Goal: Task Accomplishment & Management: Use online tool/utility

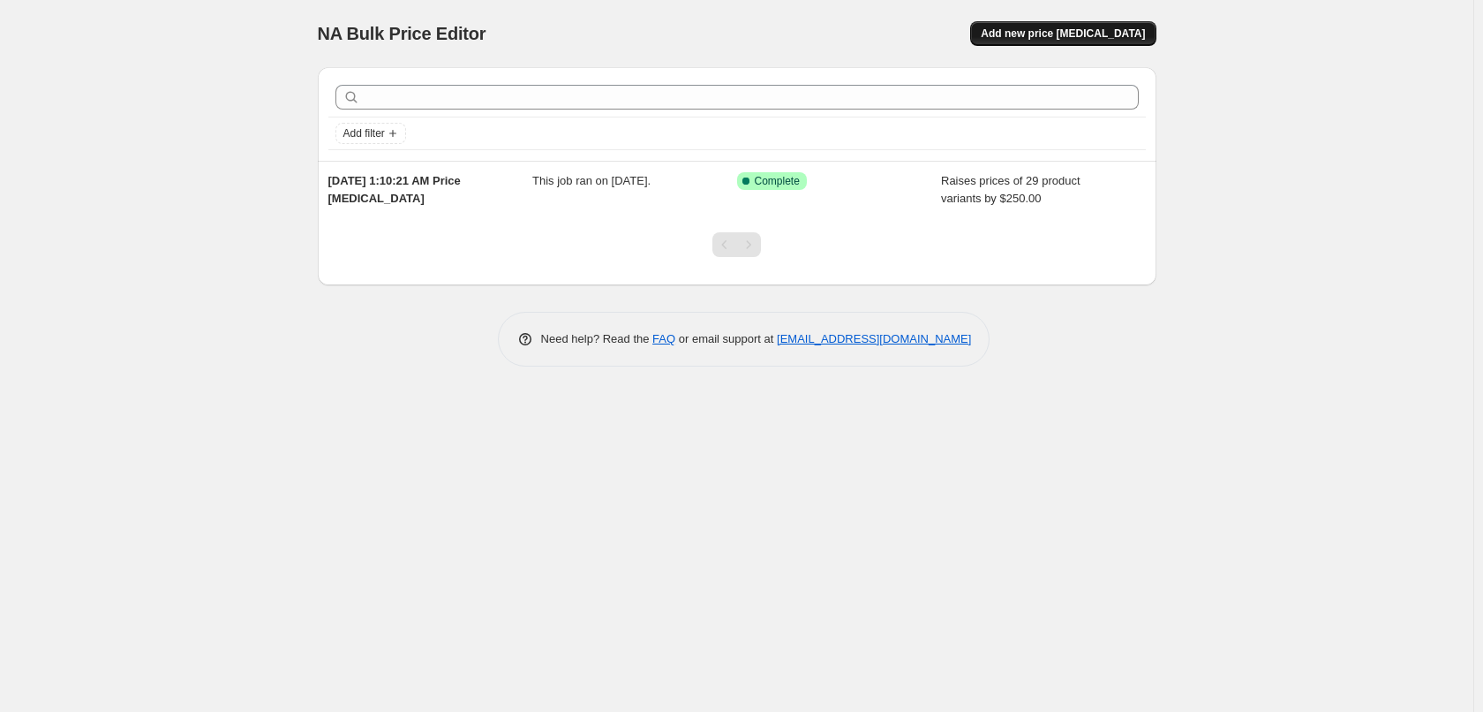
click at [1062, 39] on span "Add new price [MEDICAL_DATA]" at bounding box center [1063, 33] width 164 height 14
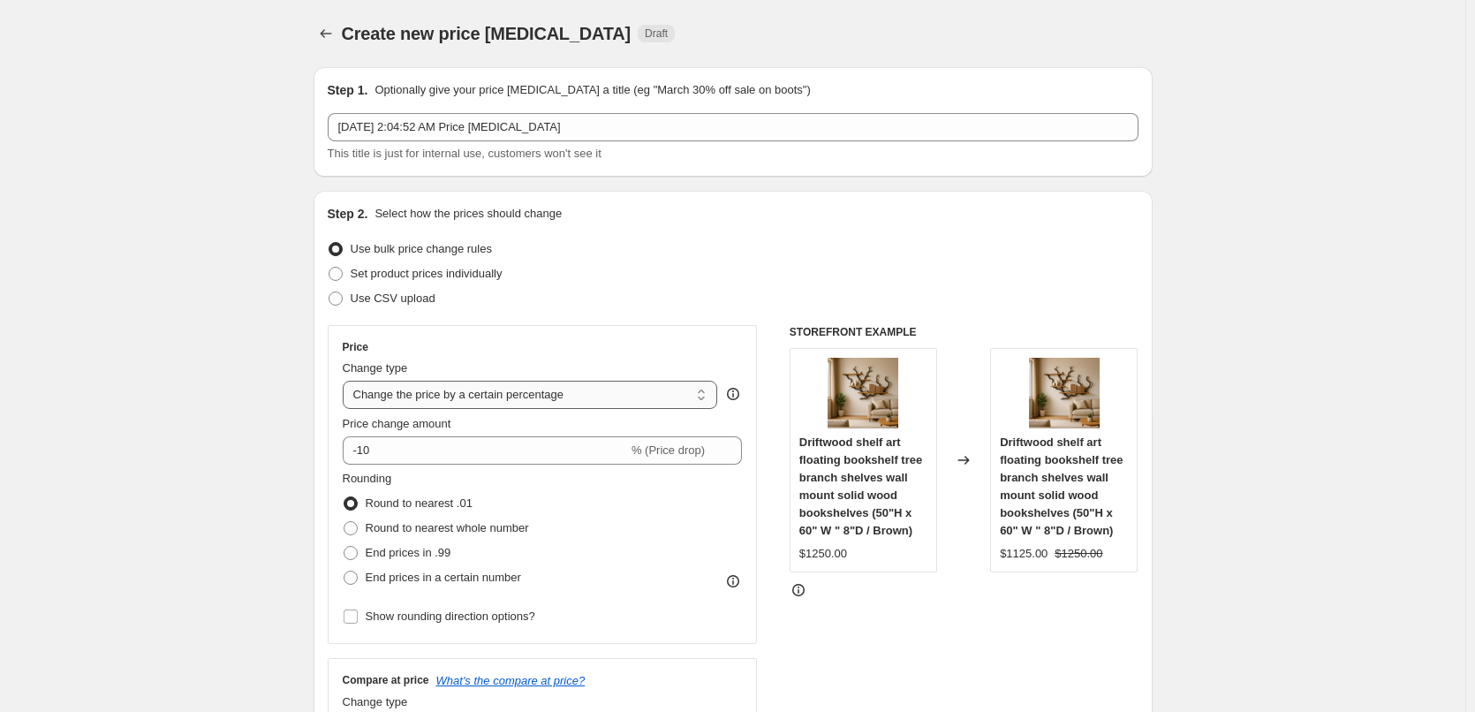
click at [412, 406] on select "Change the price to a certain amount Change the price by a certain amount Chang…" at bounding box center [530, 395] width 375 height 28
select select "by"
click at [346, 381] on select "Change the price to a certain amount Change the price by a certain amount Chang…" at bounding box center [530, 395] width 375 height 28
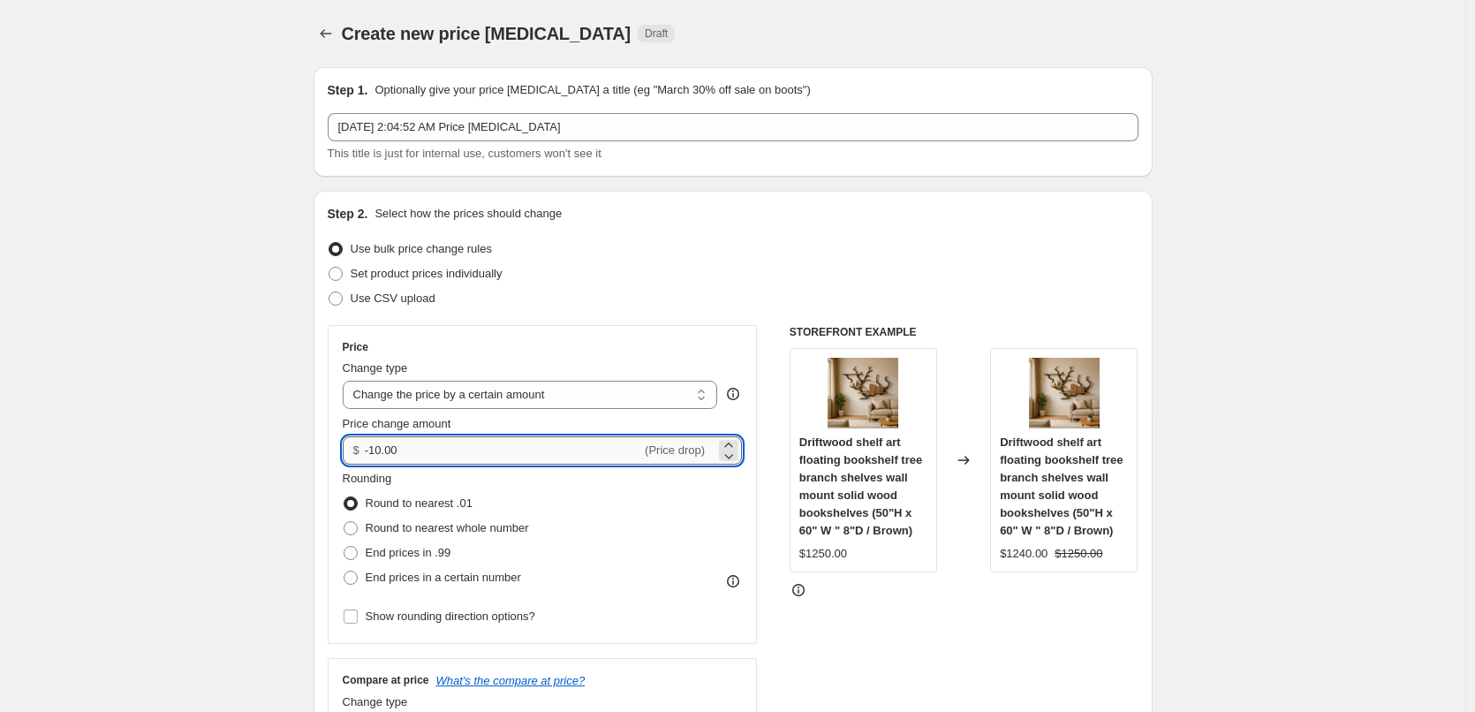
click at [408, 443] on input "-10.00" at bounding box center [503, 450] width 276 height 28
type input "-1"
type input "250.00"
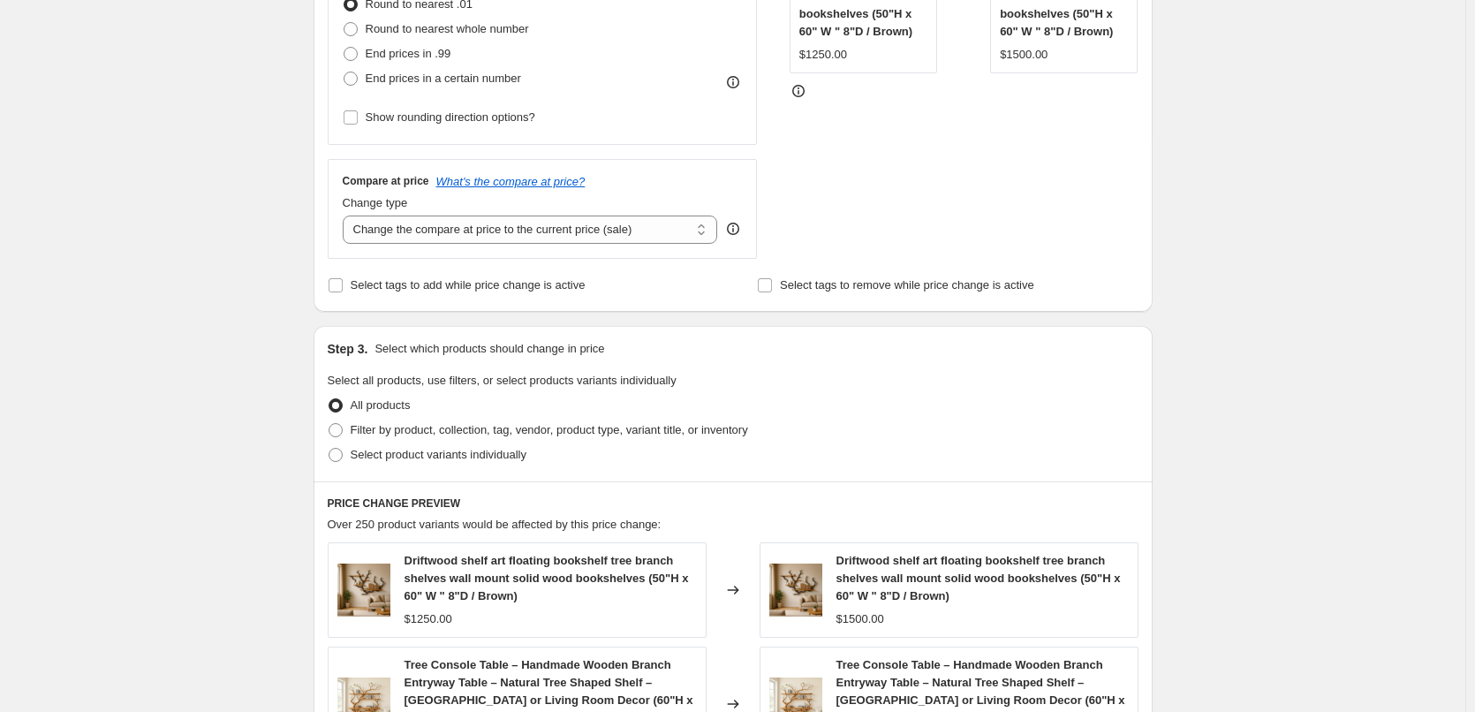
scroll to position [530, 0]
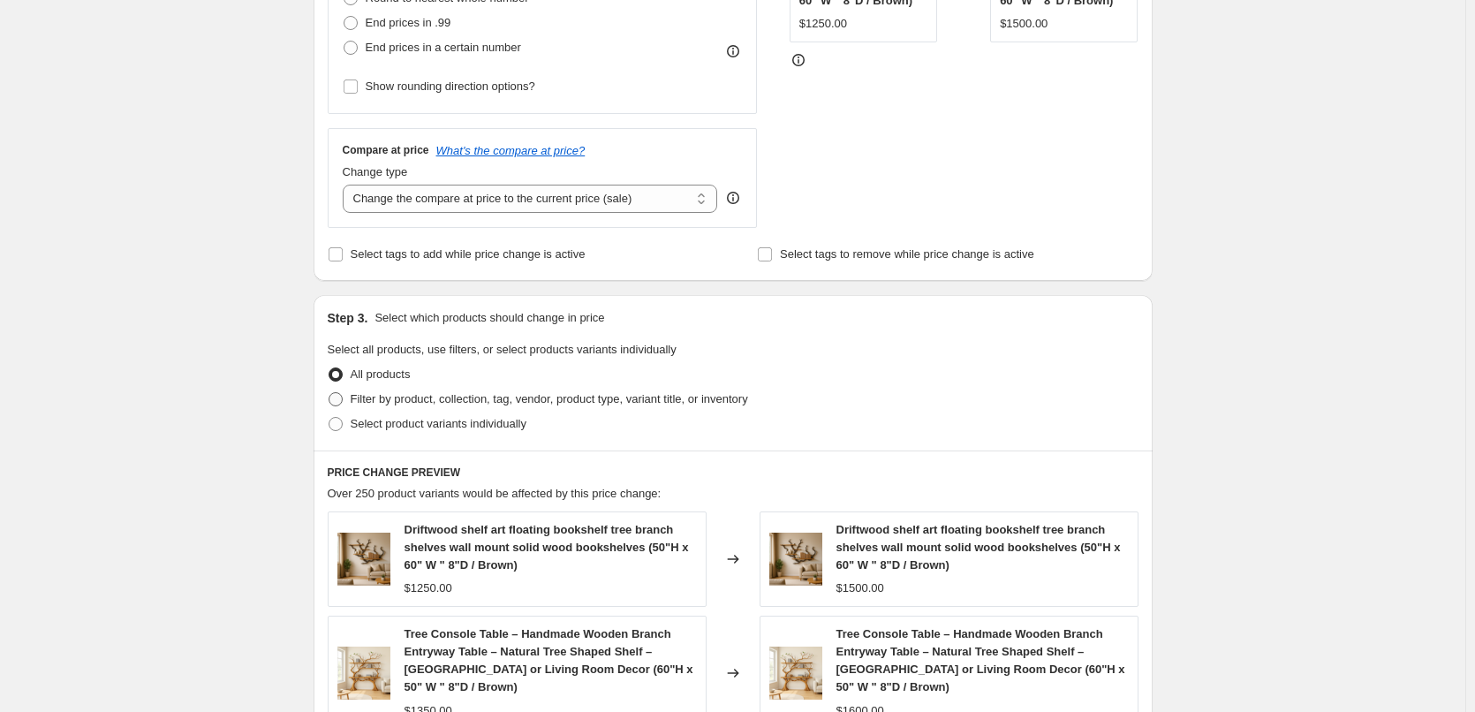
click at [398, 396] on span "Filter by product, collection, tag, vendor, product type, variant title, or inv…" at bounding box center [549, 398] width 397 height 13
click at [329, 393] on input "Filter by product, collection, tag, vendor, product type, variant title, or inv…" at bounding box center [328, 392] width 1 height 1
radio input "true"
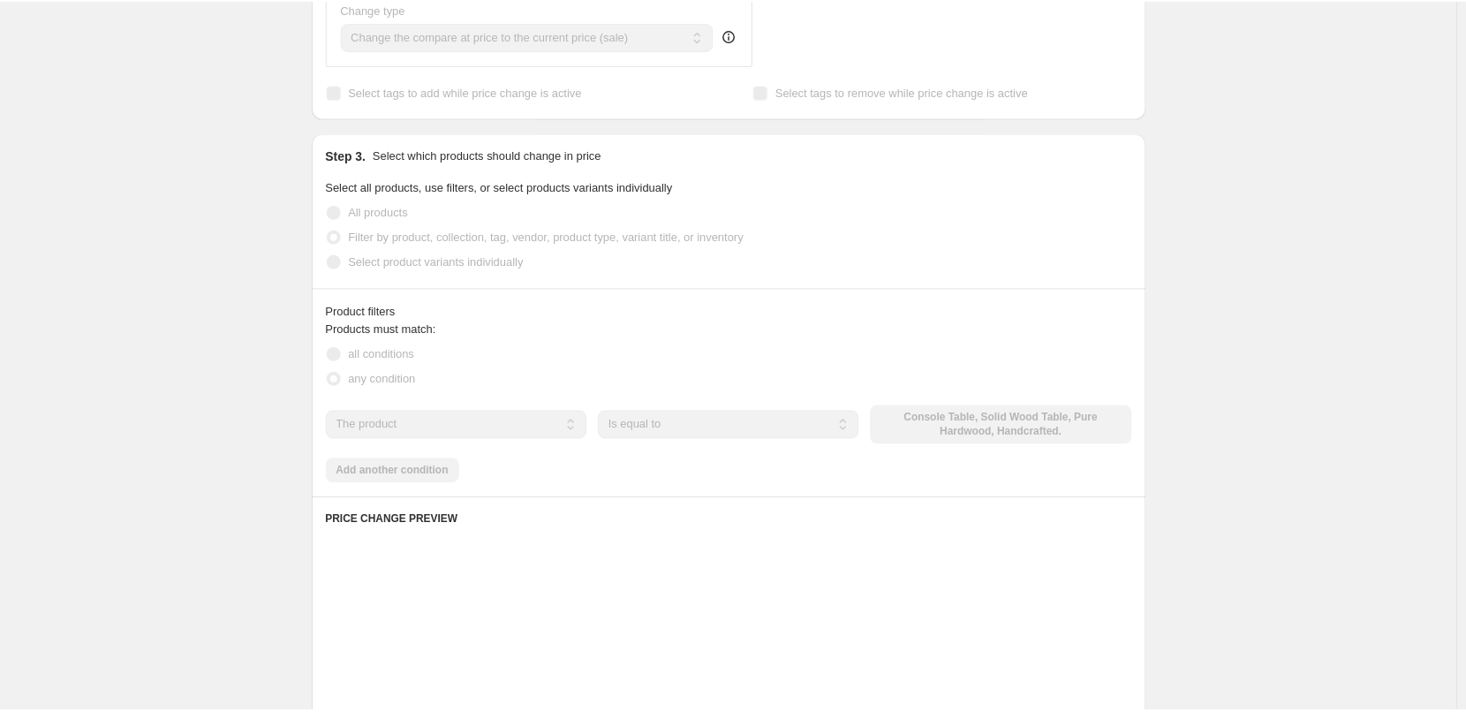
scroll to position [706, 0]
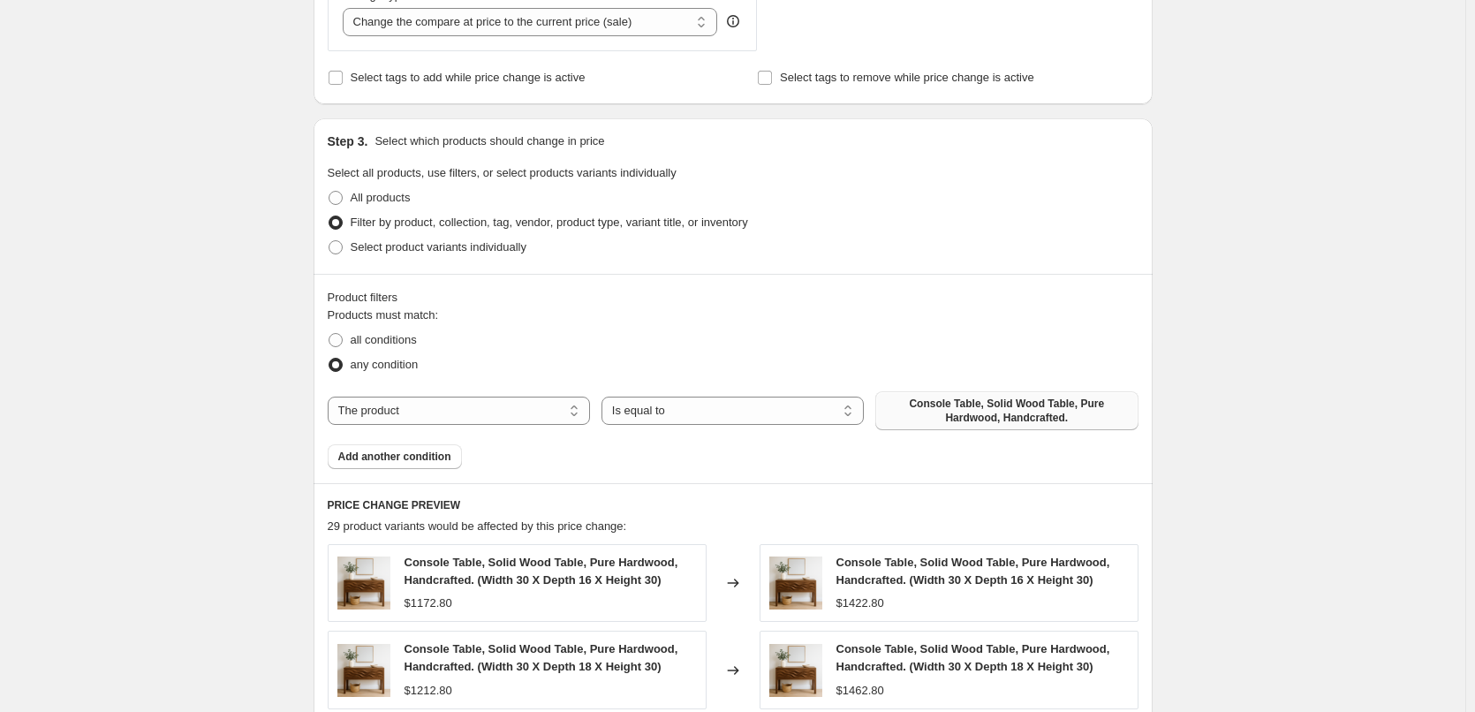
click at [938, 423] on span "Console Table, Solid Wood Table, Pure Hardwood, Handcrafted." at bounding box center [1006, 410] width 241 height 28
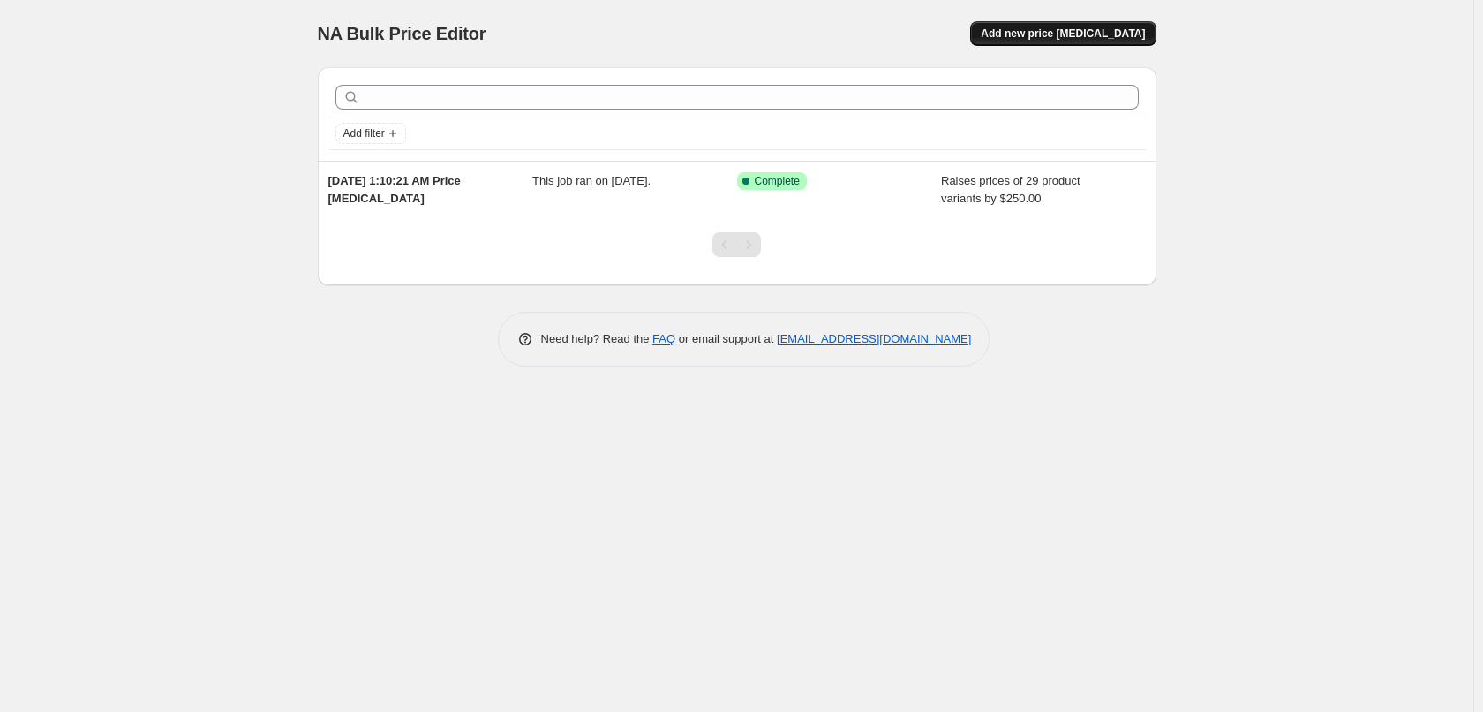
click at [1052, 27] on span "Add new price [MEDICAL_DATA]" at bounding box center [1063, 33] width 164 height 14
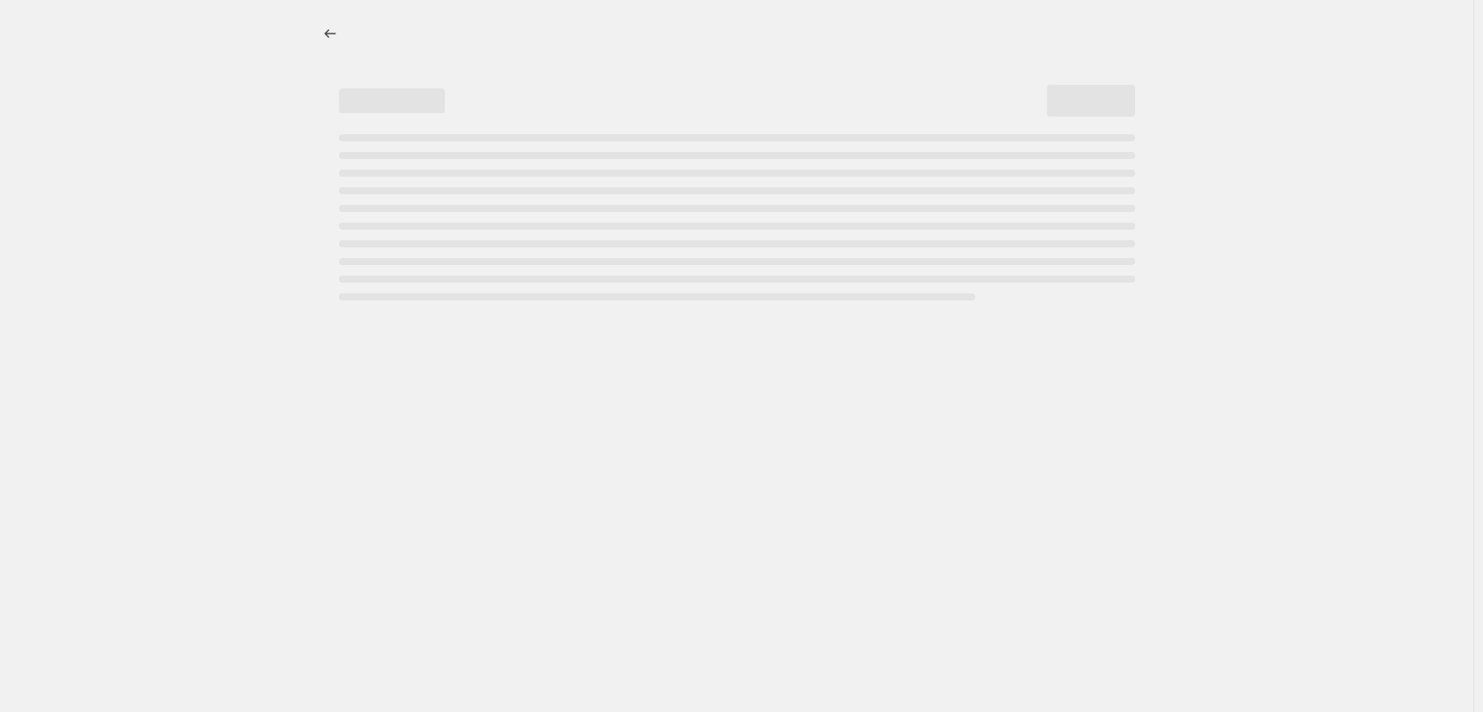
select select "percentage"
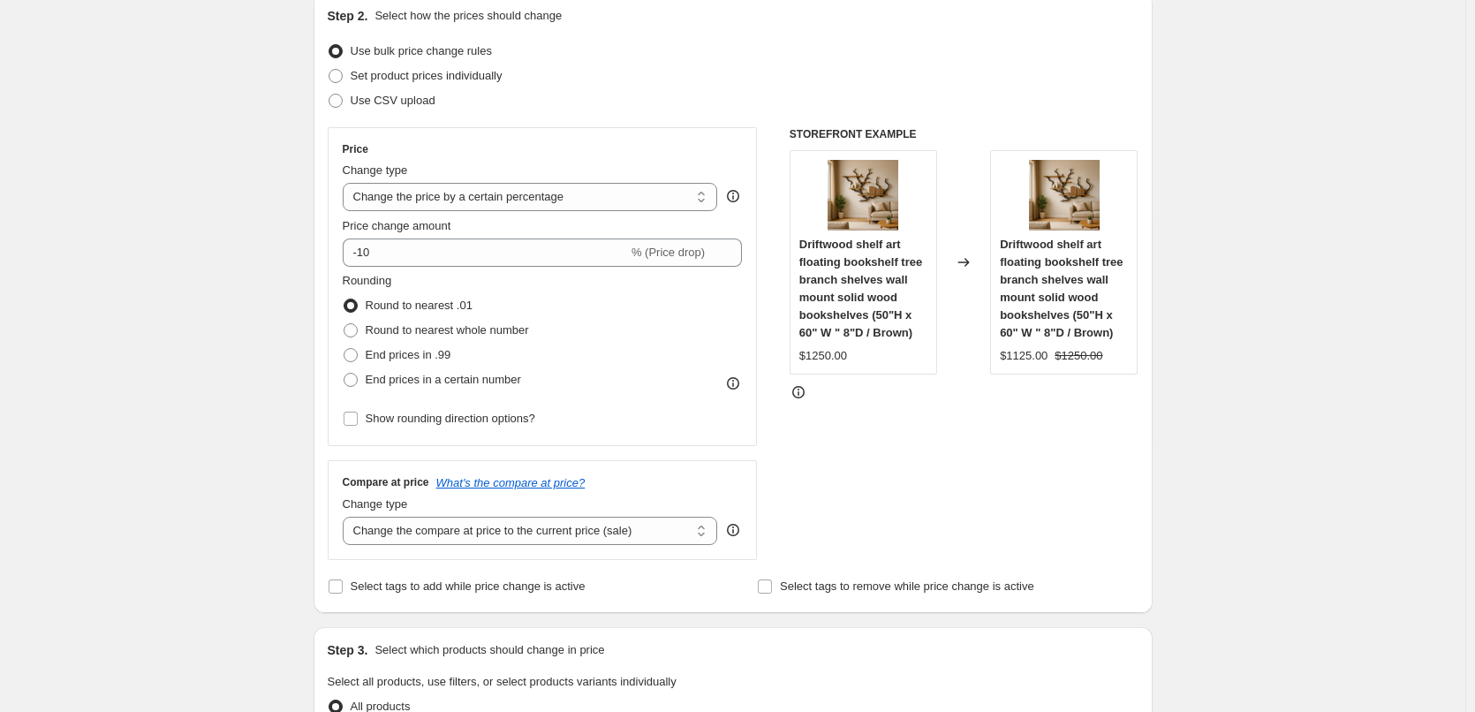
scroll to position [618, 0]
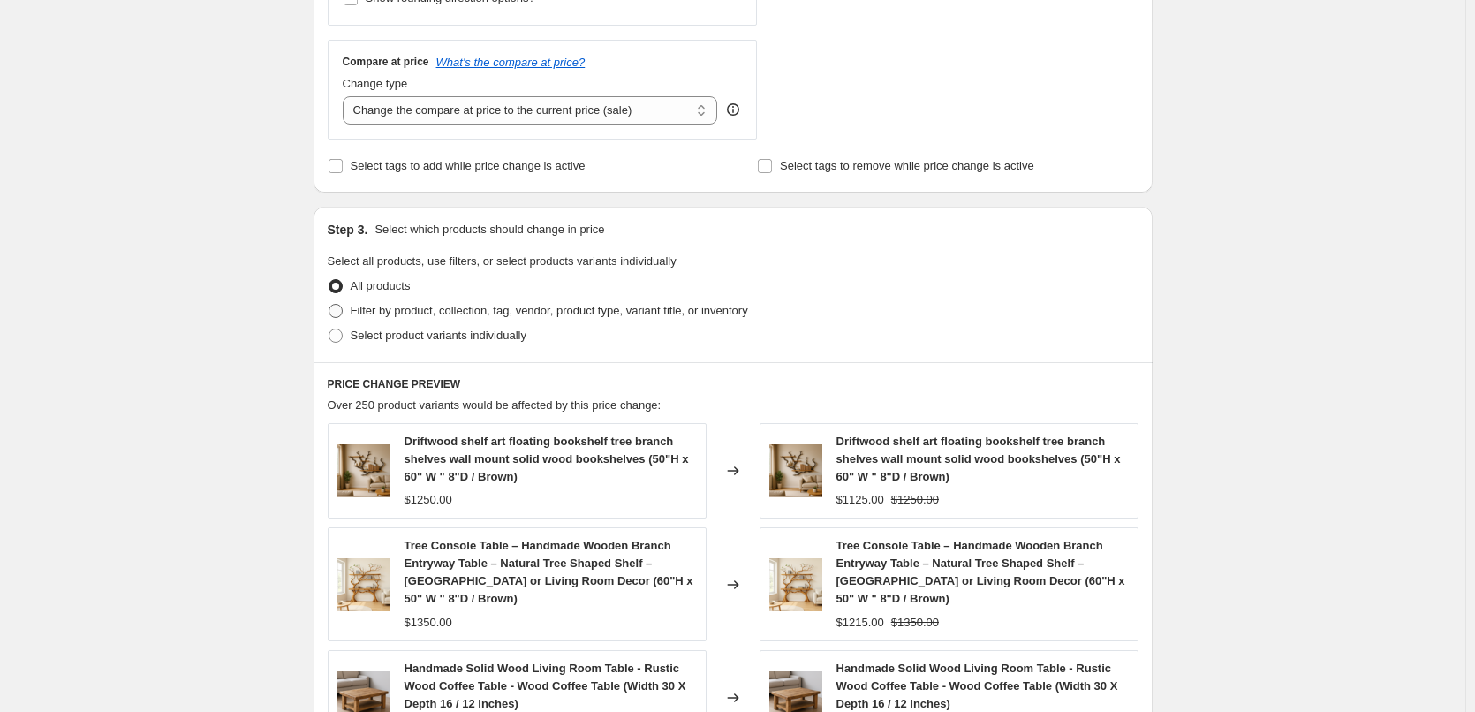
click at [373, 319] on span "Filter by product, collection, tag, vendor, product type, variant title, or inv…" at bounding box center [549, 311] width 397 height 18
click at [329, 305] on input "Filter by product, collection, tag, vendor, product type, variant title, or inv…" at bounding box center [328, 304] width 1 height 1
radio input "true"
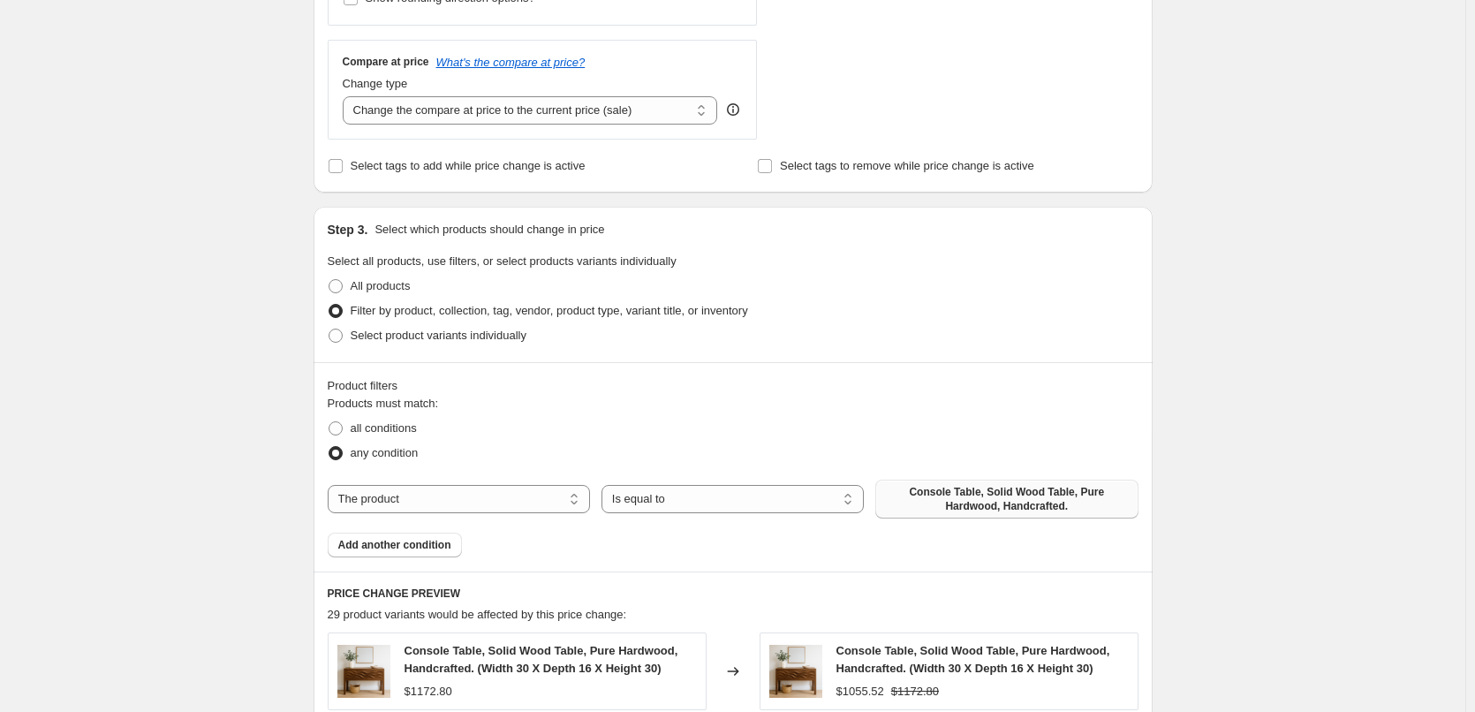
click at [1007, 492] on span "Console Table, Solid Wood Table, Pure Hardwood, Handcrafted." at bounding box center [1006, 499] width 241 height 28
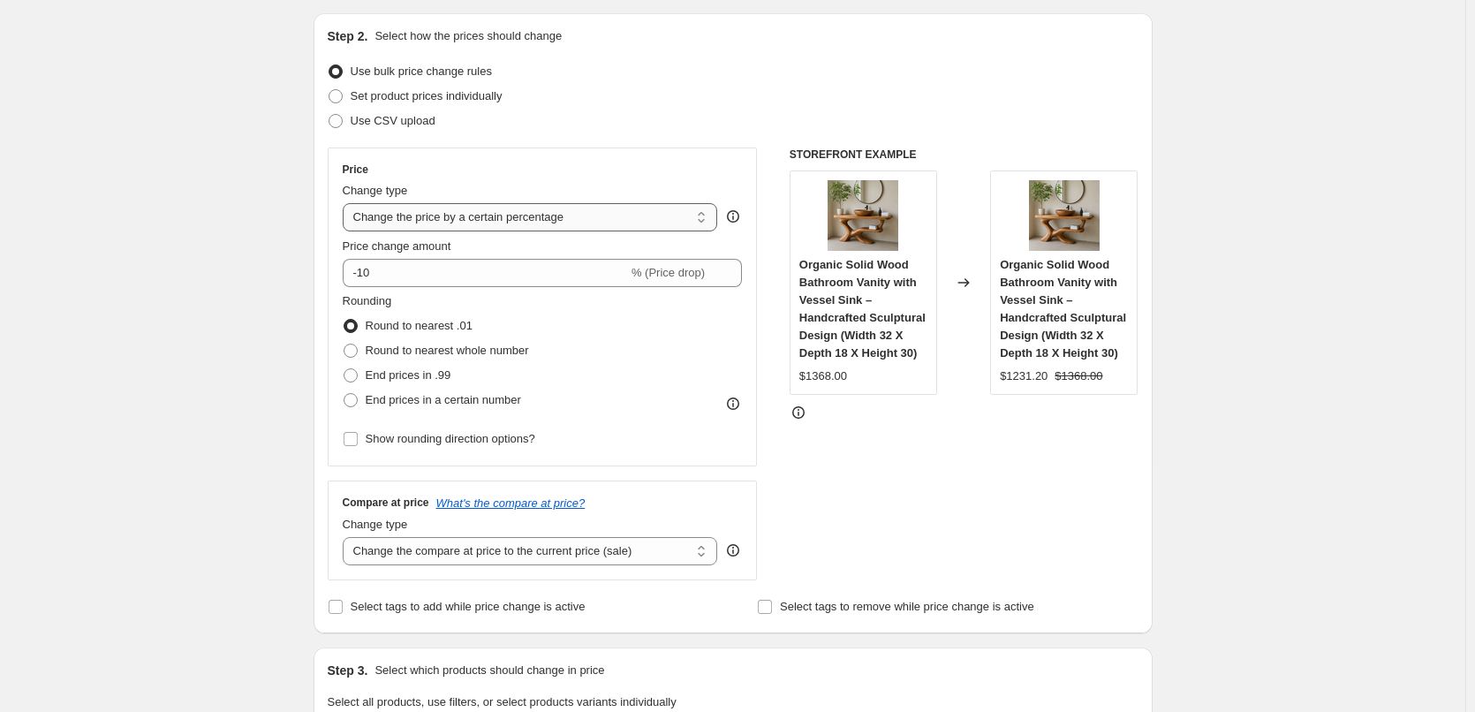
scroll to position [177, 0]
click at [425, 226] on select "Change the price to a certain amount Change the price by a certain amount Chang…" at bounding box center [530, 218] width 375 height 28
select select "by"
click at [346, 204] on select "Change the price to a certain amount Change the price by a certain amount Chang…" at bounding box center [530, 218] width 375 height 28
click at [436, 268] on input "-10.00" at bounding box center [503, 274] width 276 height 28
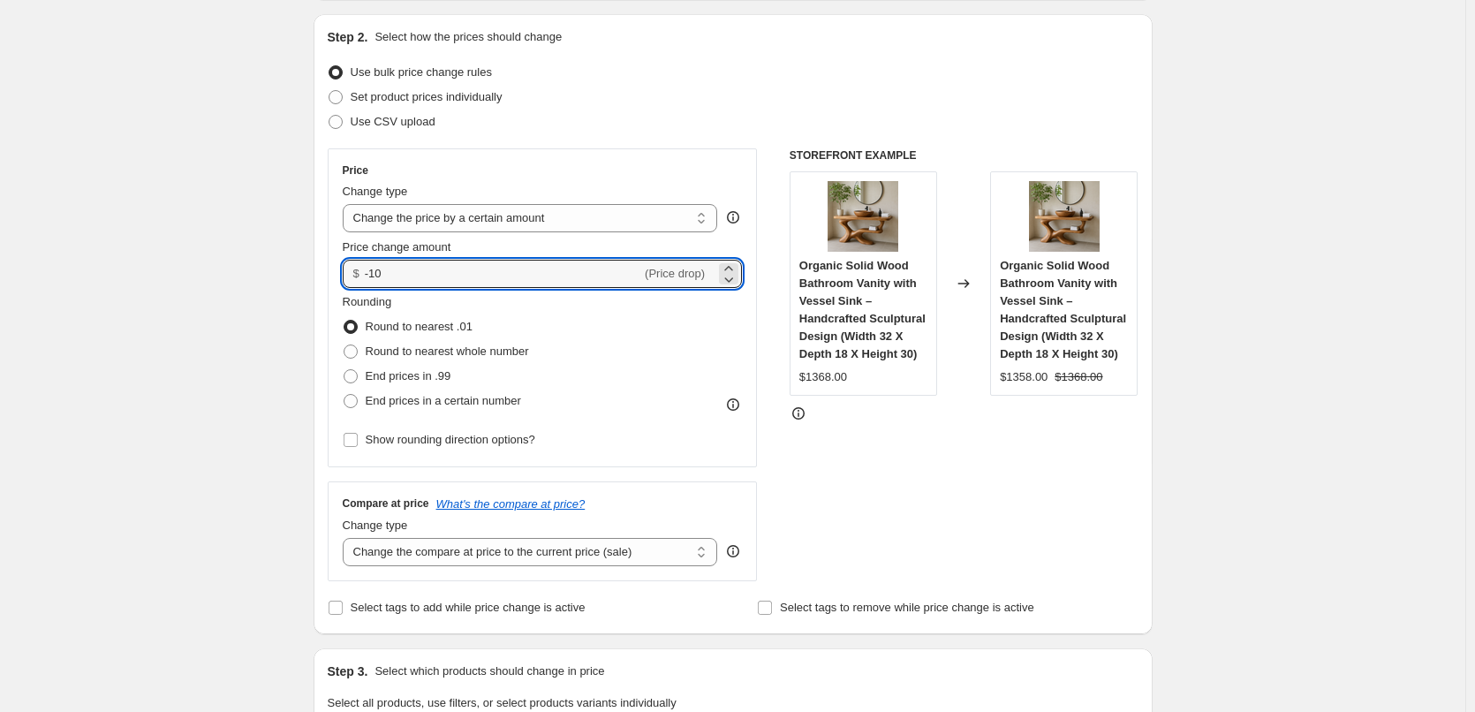
type input "-1"
click at [462, 162] on div "Price Change type Change the price to a certain amount Change the price by a ce…" at bounding box center [543, 307] width 430 height 319
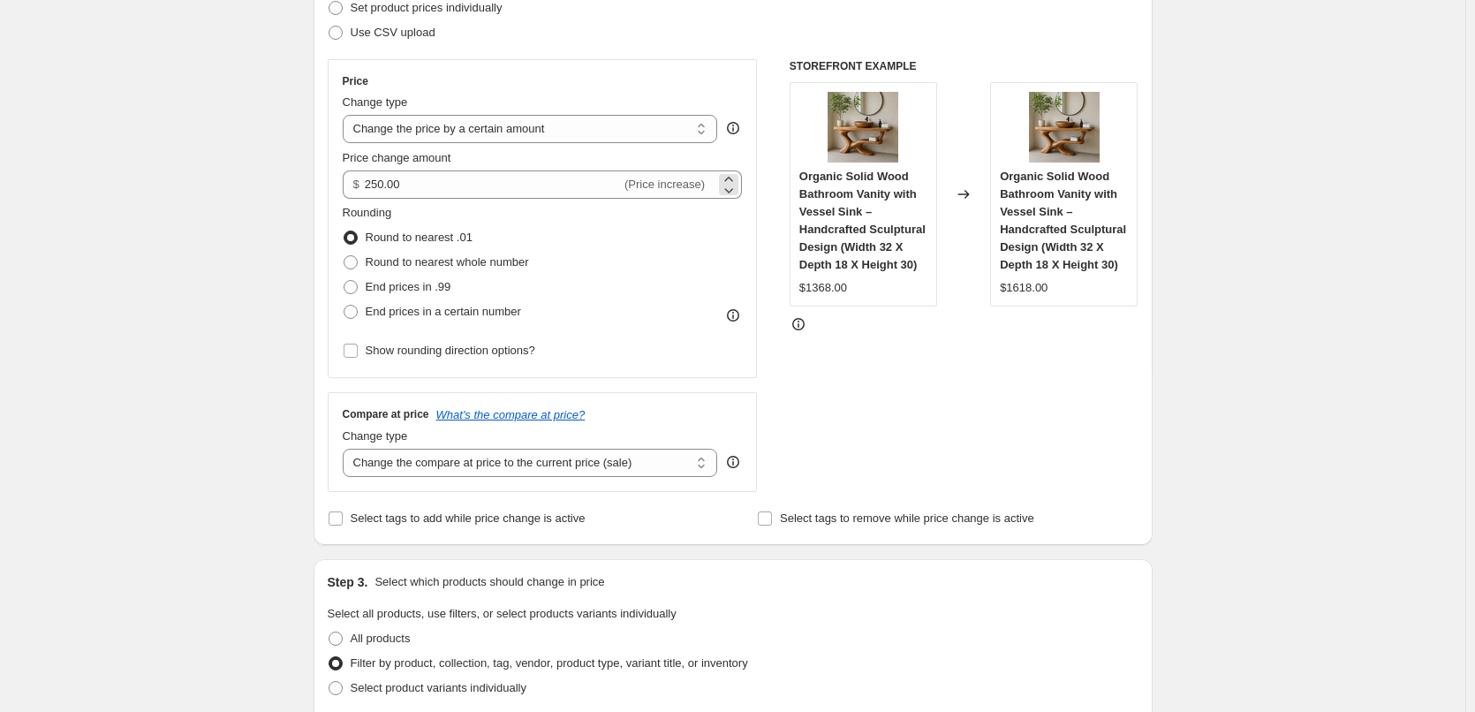
scroll to position [265, 0]
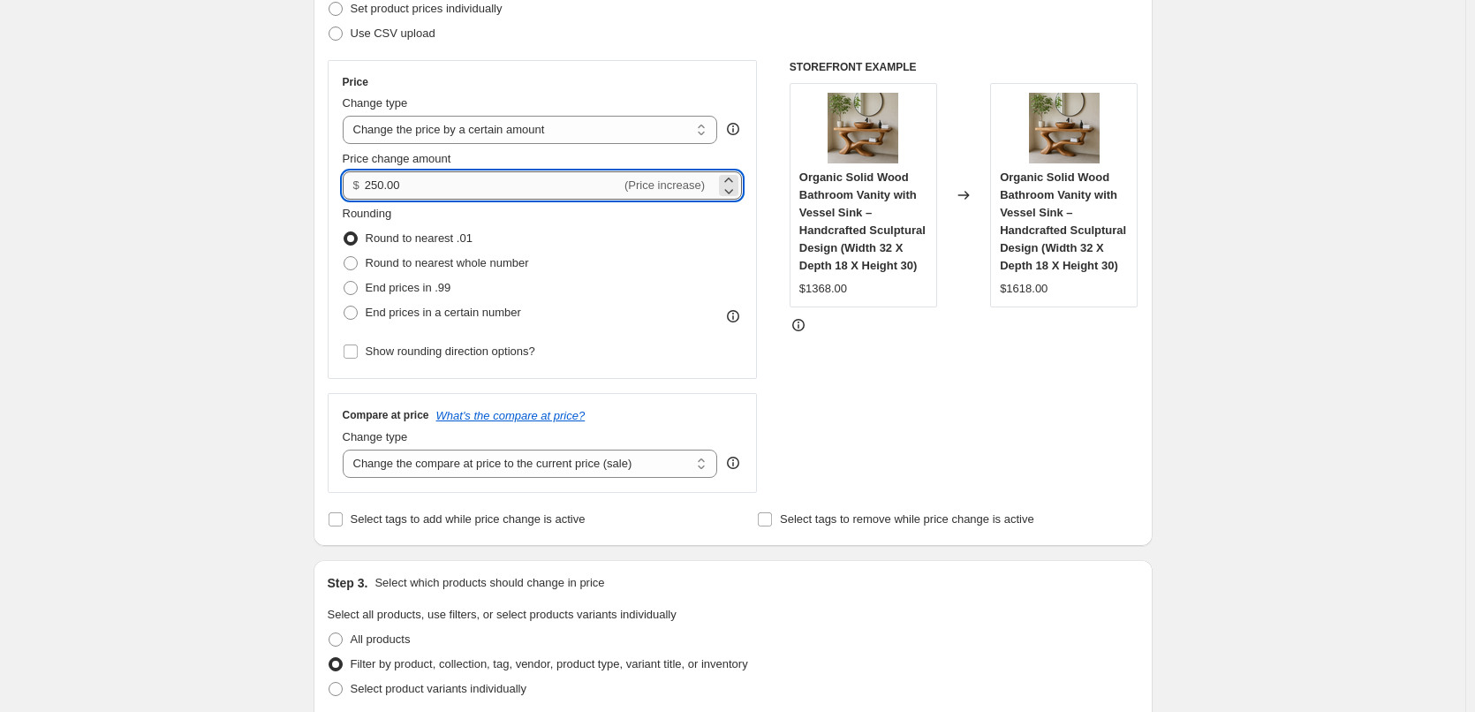
click at [418, 183] on input "250.00" at bounding box center [493, 185] width 256 height 28
click at [375, 187] on input "250.00" at bounding box center [493, 185] width 256 height 28
click at [380, 187] on input "250.00" at bounding box center [493, 185] width 256 height 28
type input "200.00"
click at [488, 79] on div "Price" at bounding box center [543, 82] width 400 height 14
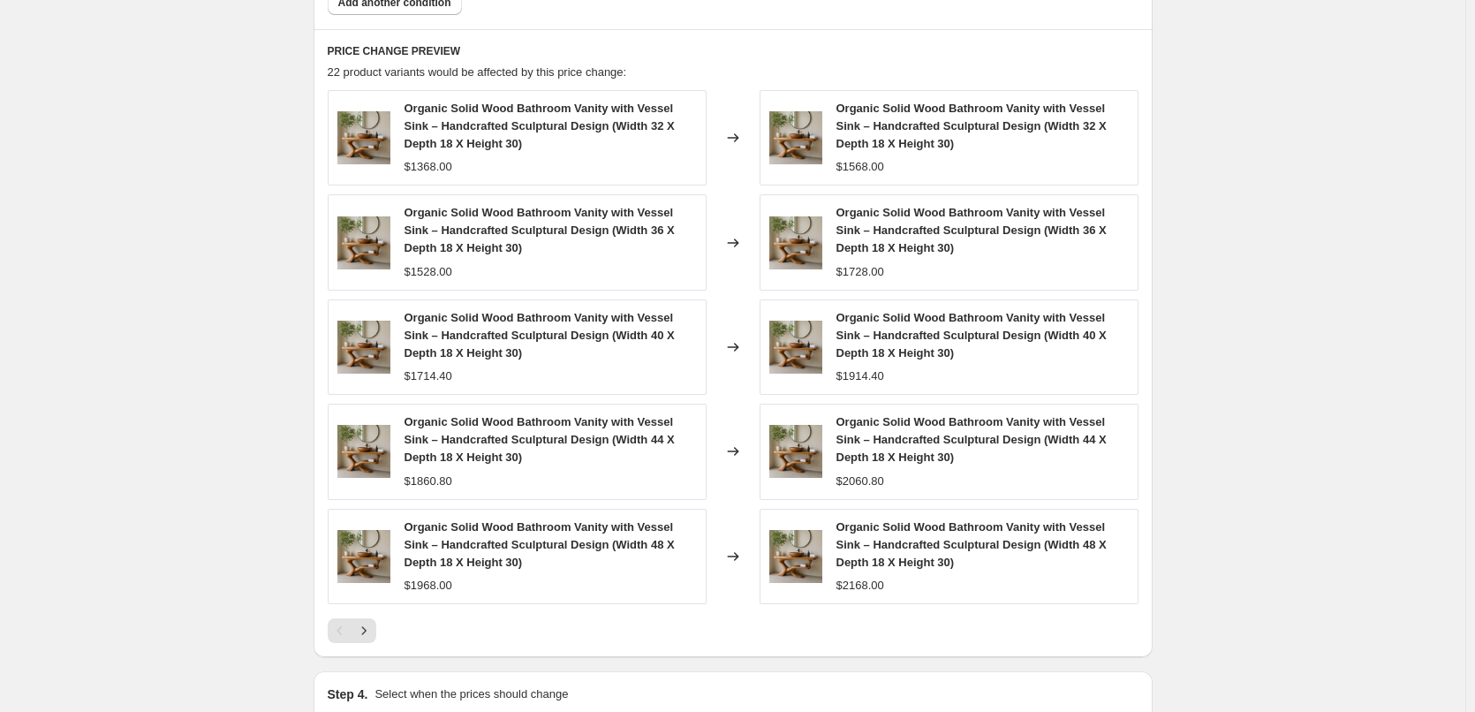
scroll to position [1380, 0]
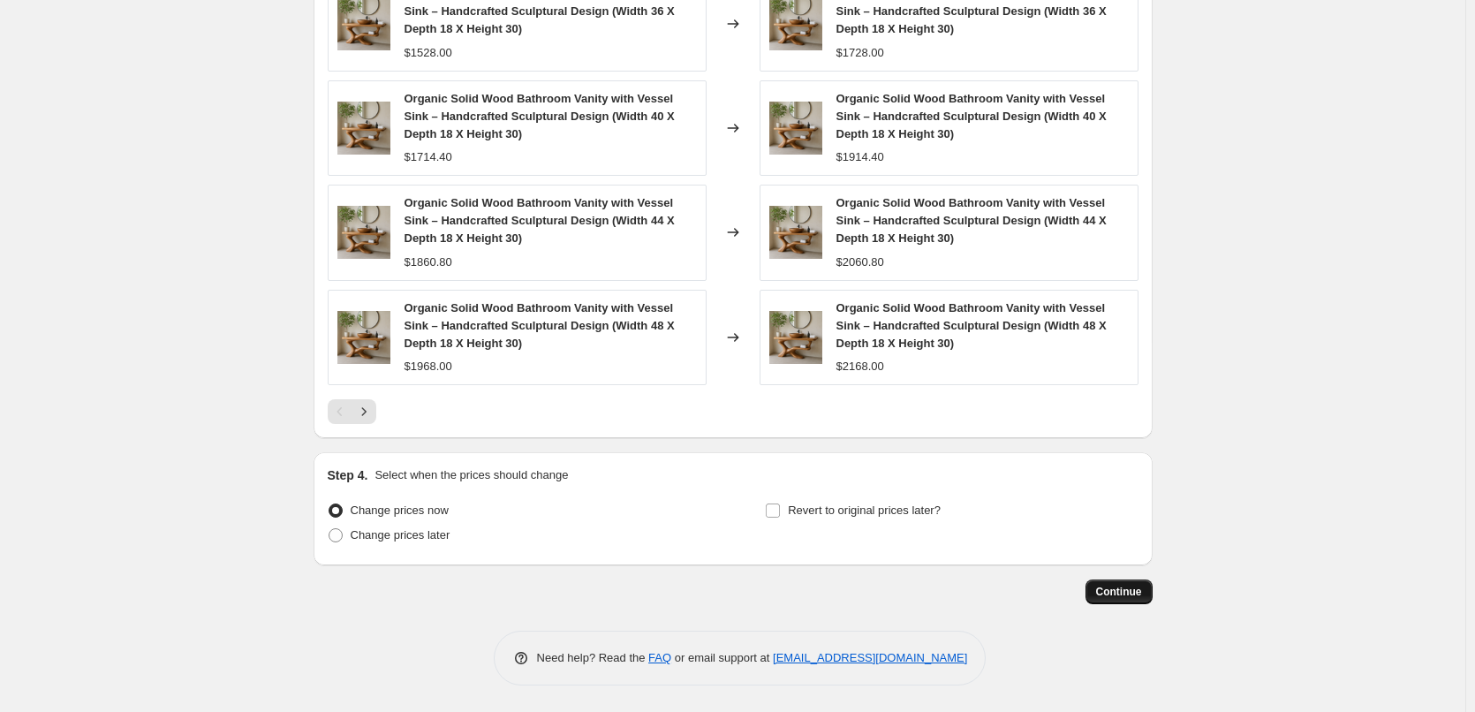
click at [1098, 585] on button "Continue" at bounding box center [1118, 591] width 67 height 25
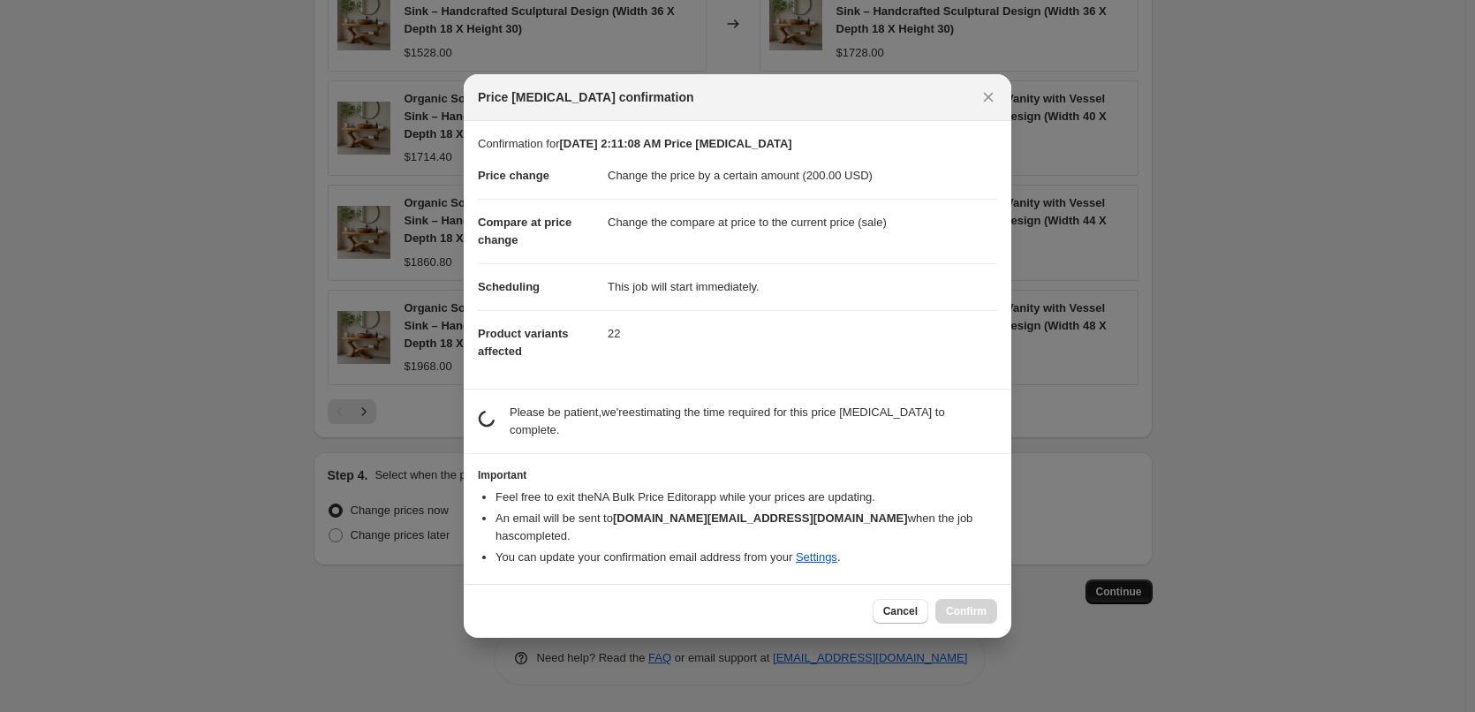
scroll to position [0, 0]
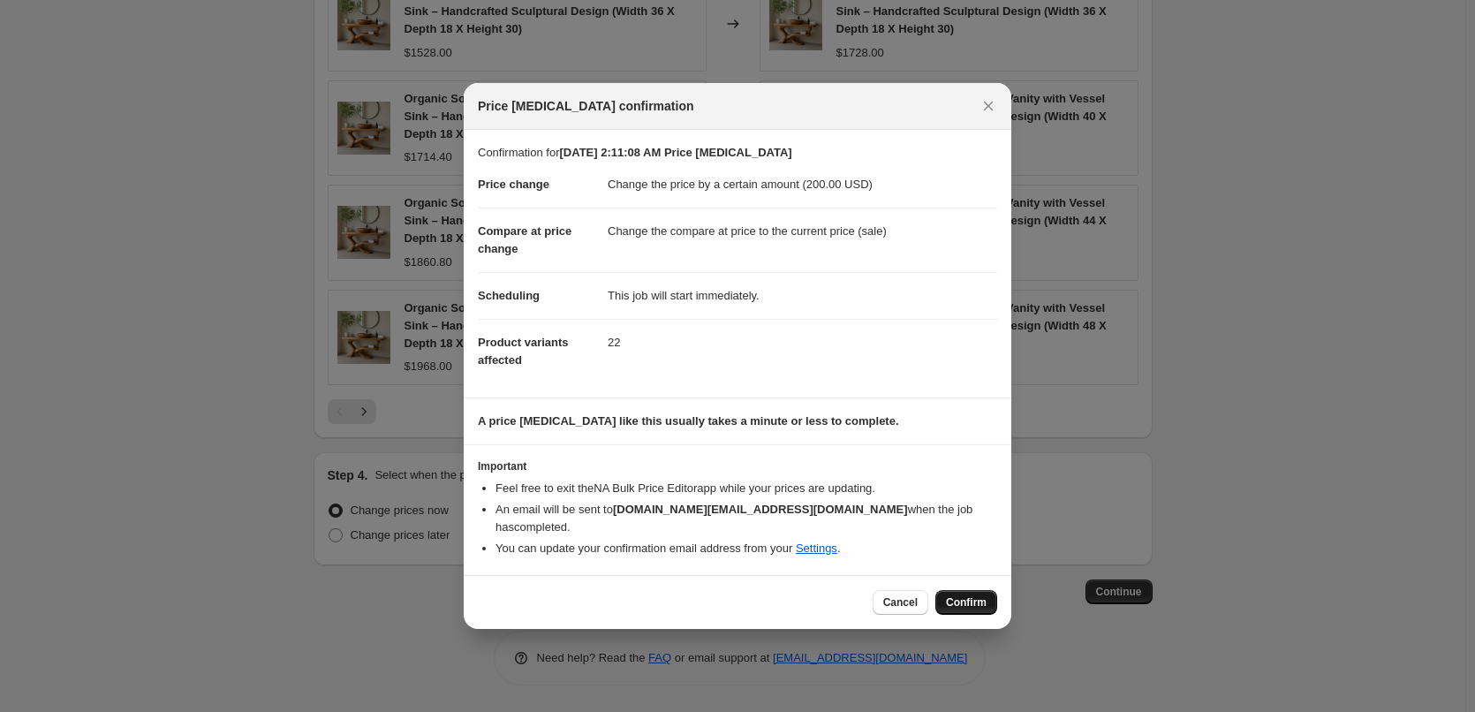
click at [969, 595] on span "Confirm" at bounding box center [966, 602] width 41 height 14
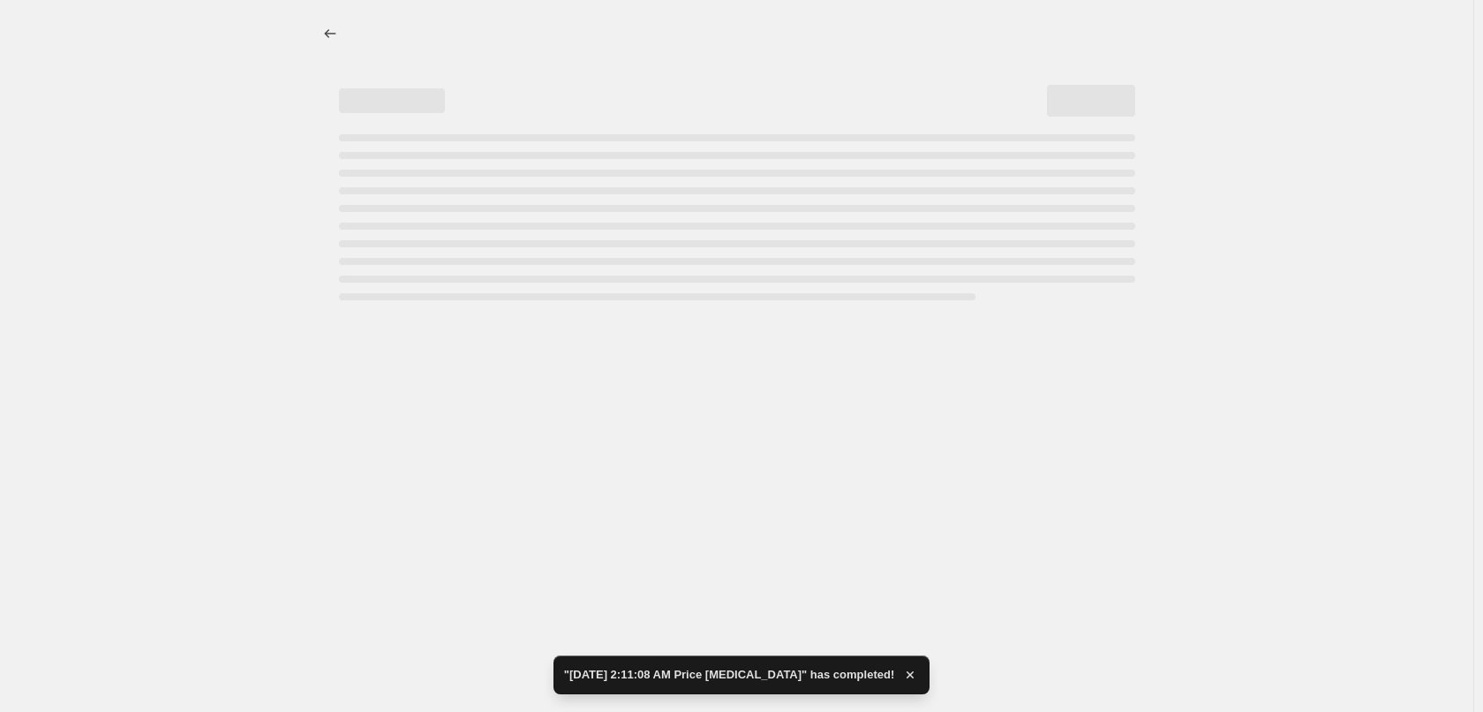
select select "by"
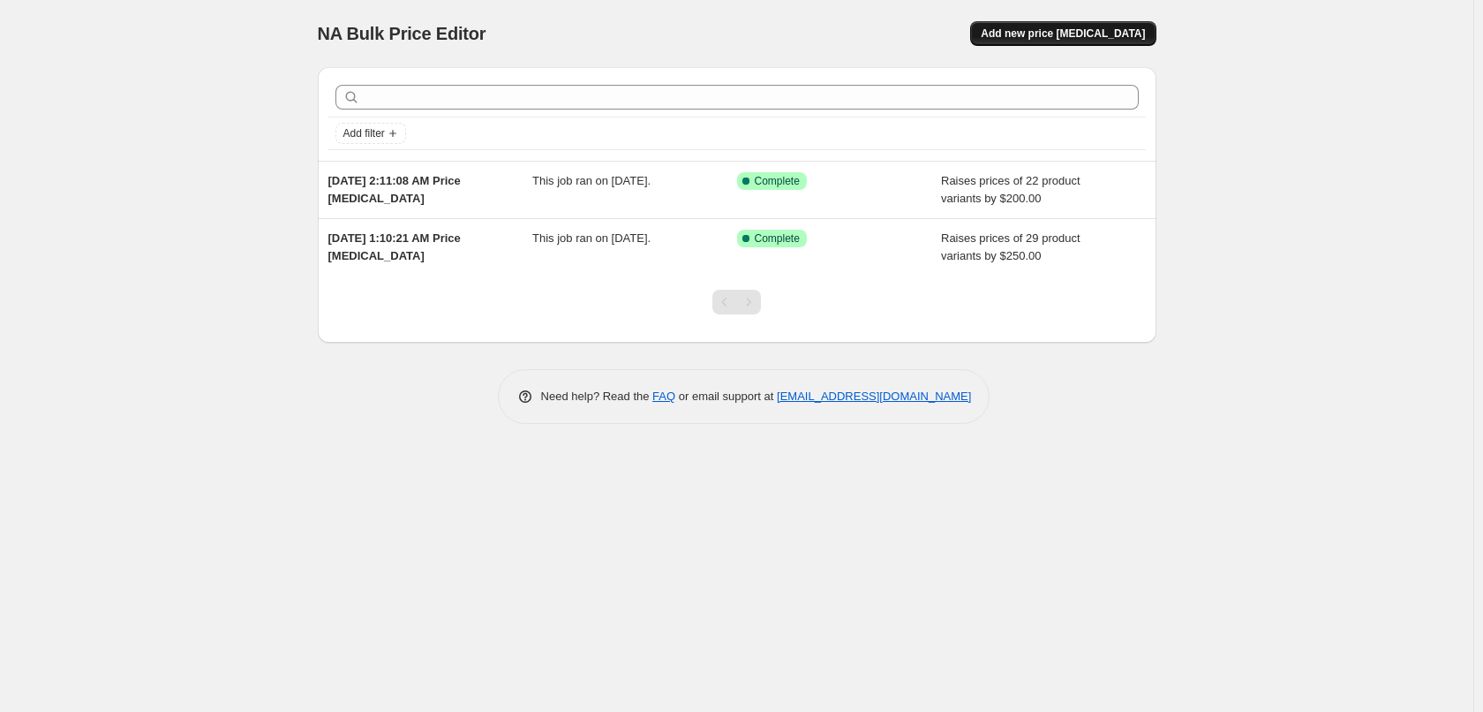
click at [1143, 33] on span "Add new price change job" at bounding box center [1063, 33] width 164 height 14
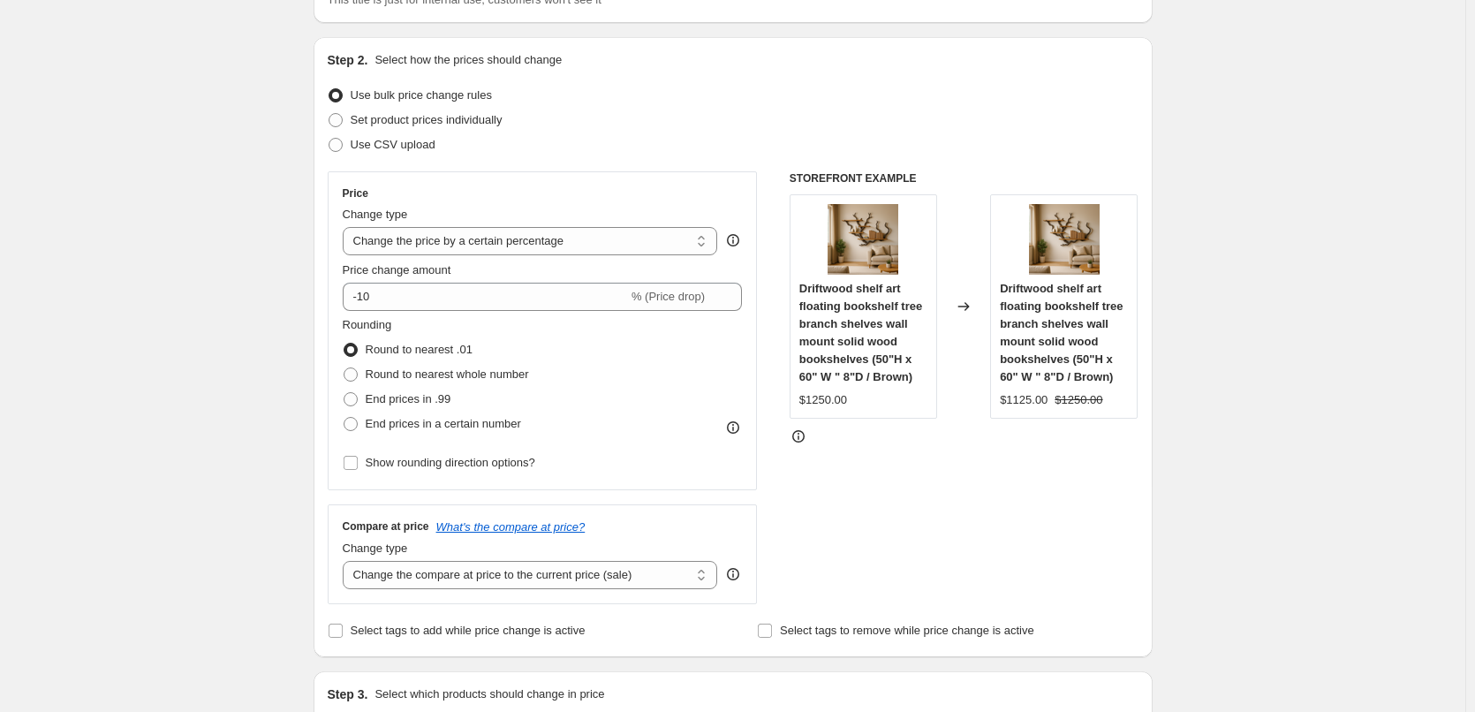
scroll to position [177, 0]
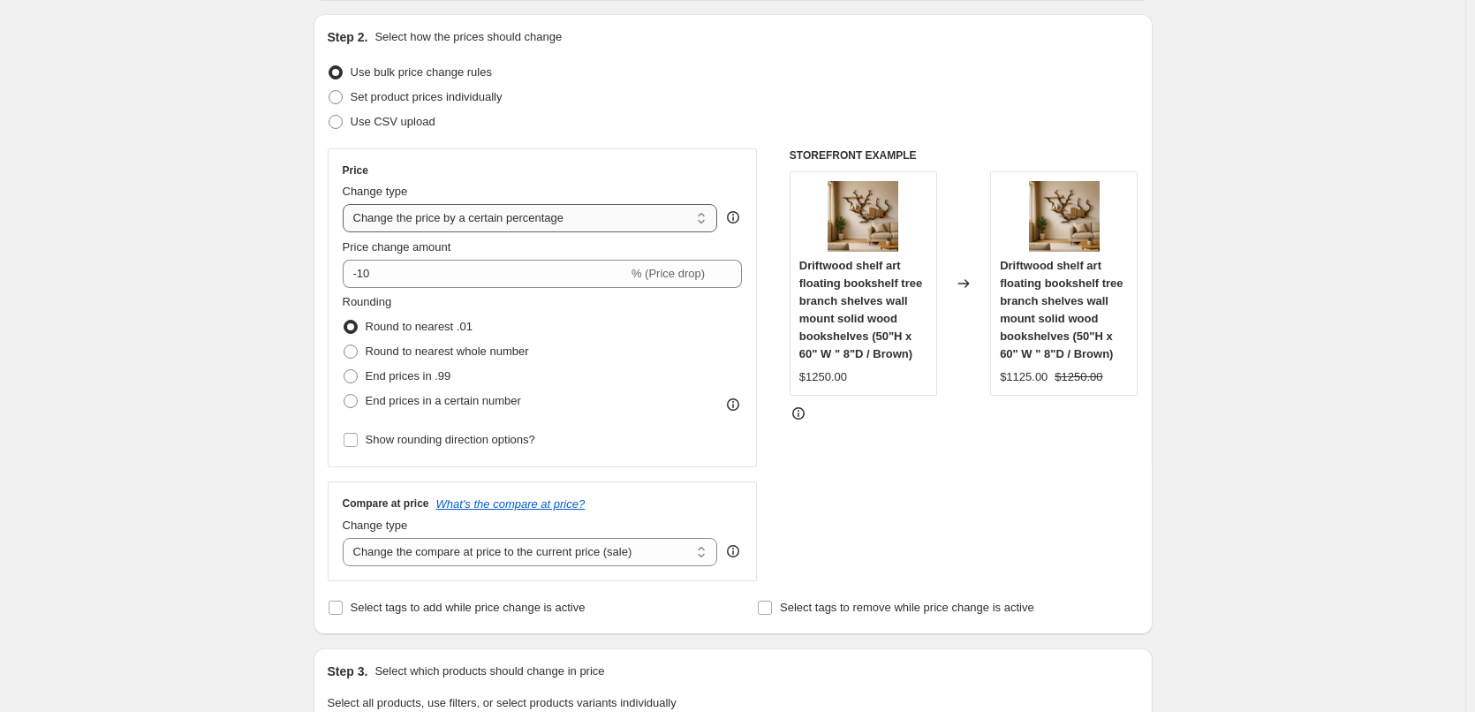
click at [468, 211] on select "Change the price to a certain amount Change the price by a certain amount Chang…" at bounding box center [530, 218] width 375 height 28
select select "by"
click at [346, 204] on select "Change the price to a certain amount Change the price by a certain amount Chang…" at bounding box center [530, 218] width 375 height 28
click at [409, 270] on input "-10.00" at bounding box center [503, 274] width 276 height 28
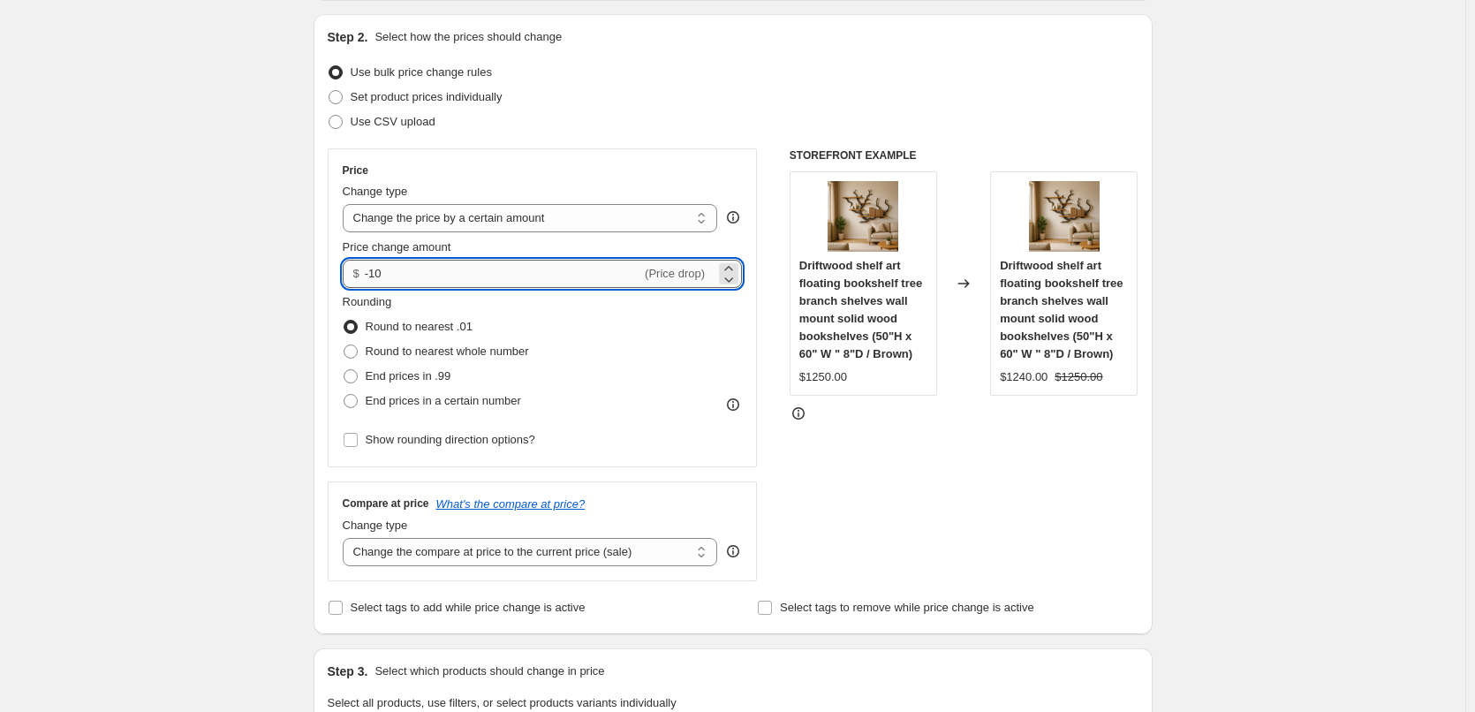
type input "-1"
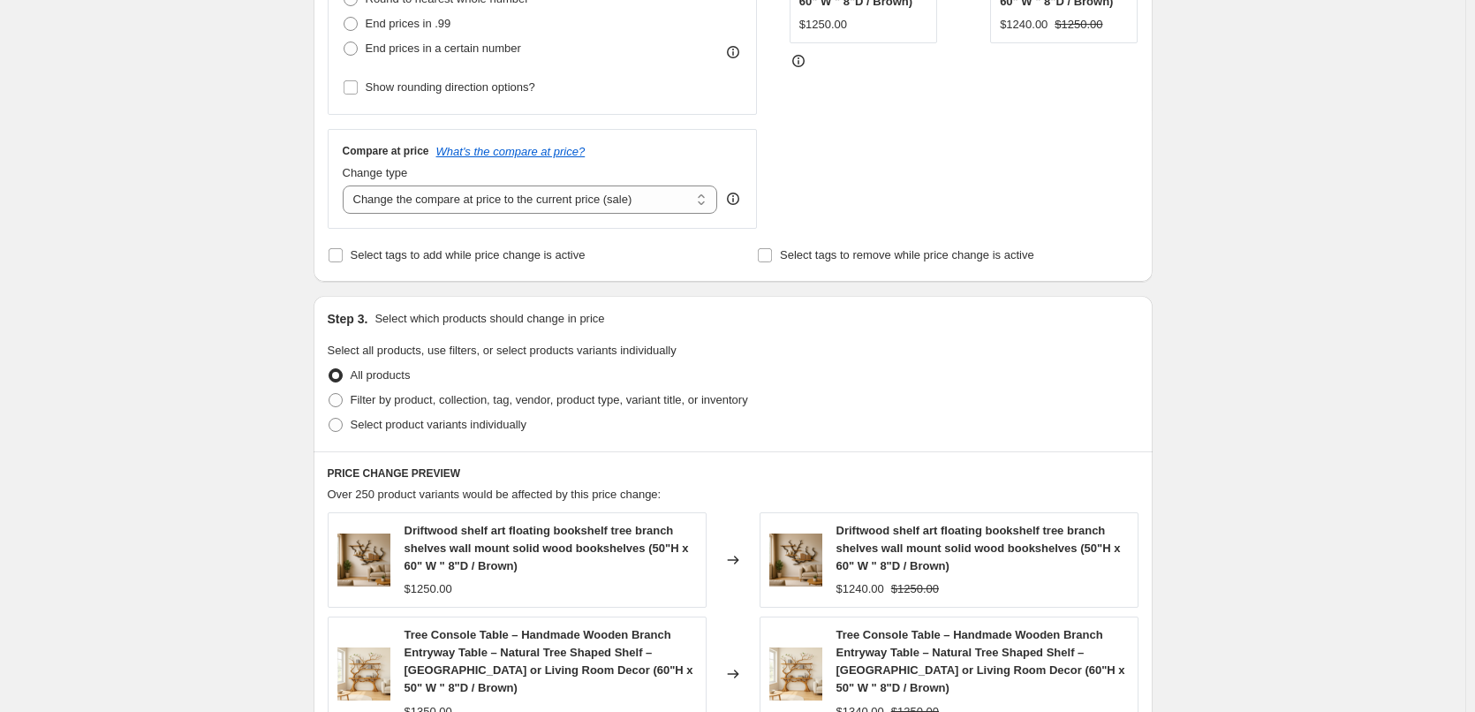
scroll to position [530, 0]
type input "199.98"
drag, startPoint x: 412, startPoint y: 404, endPoint x: 426, endPoint y: 411, distance: 15.8
click at [413, 404] on span "Filter by product, collection, tag, vendor, product type, variant title, or inv…" at bounding box center [549, 398] width 397 height 13
click at [592, 397] on span "Filter by product, collection, tag, vendor, product type, variant title, or inv…" at bounding box center [549, 398] width 397 height 13
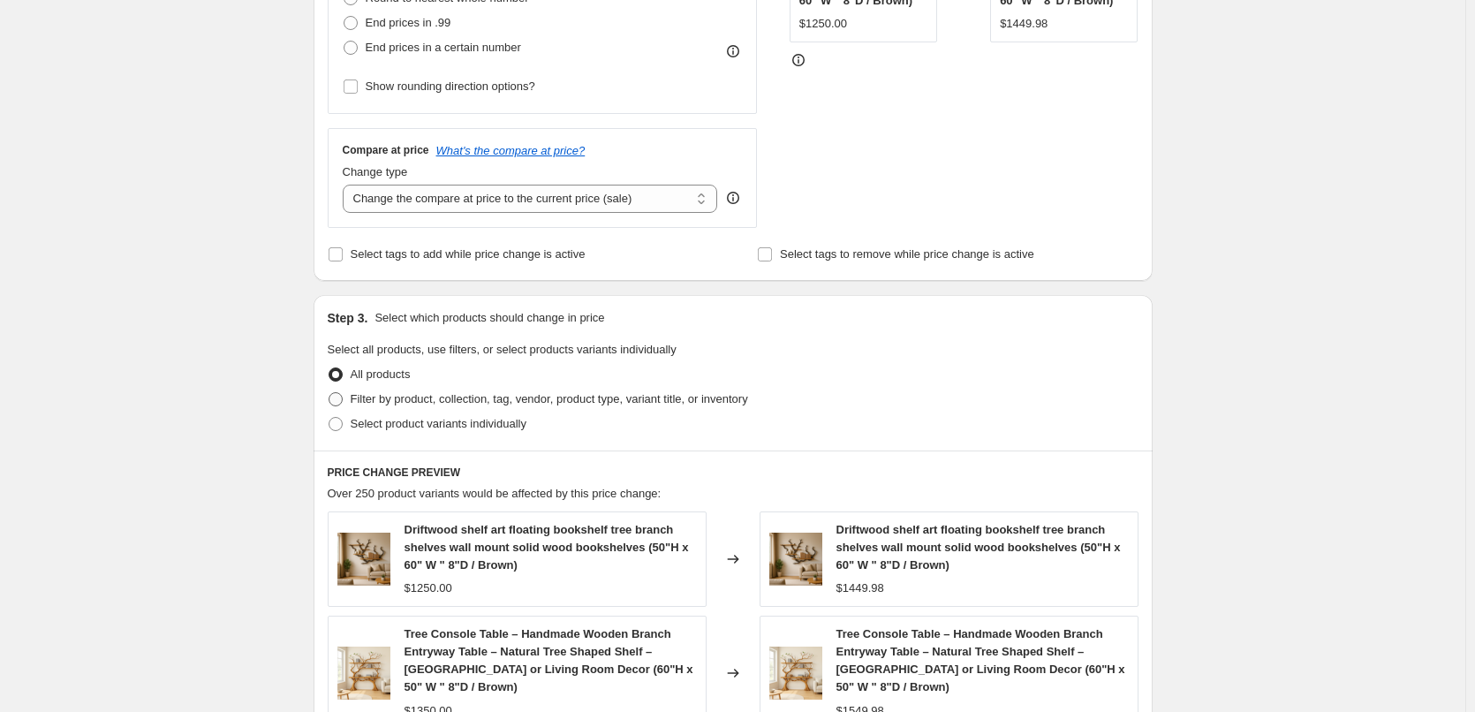
click at [329, 393] on input "Filter by product, collection, tag, vendor, product type, variant title, or inv…" at bounding box center [328, 392] width 1 height 1
radio input "true"
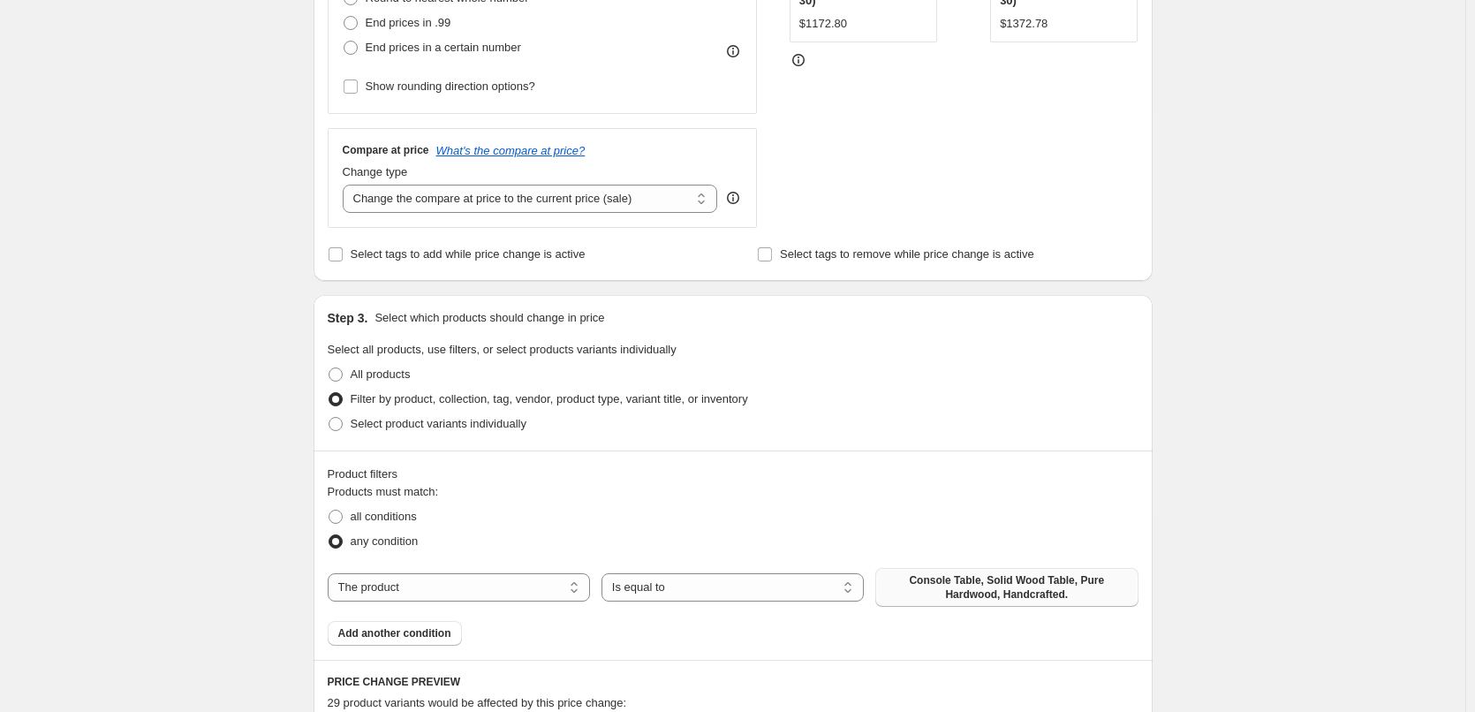
click at [1037, 585] on span "Console Table, Solid Wood Table, Pure Hardwood, Handcrafted." at bounding box center [1006, 587] width 241 height 28
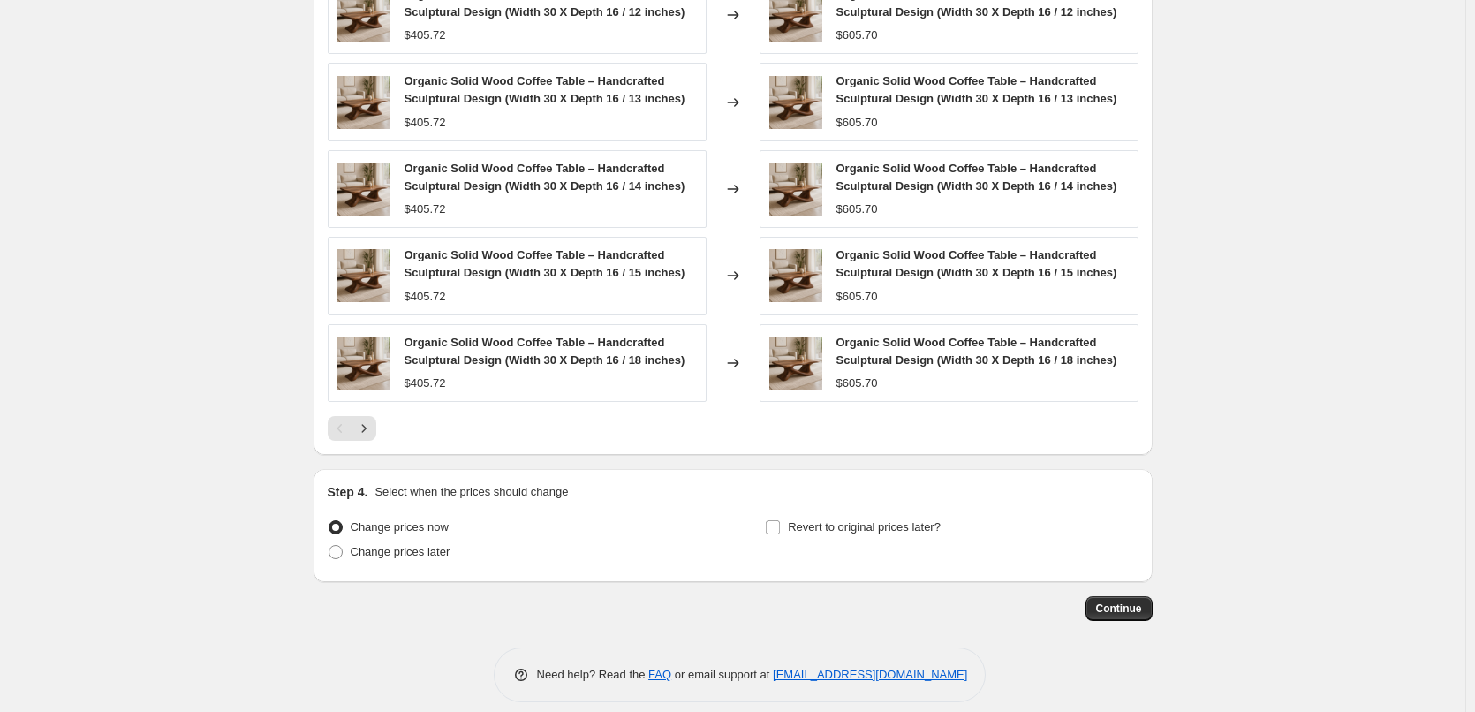
scroll to position [1292, 0]
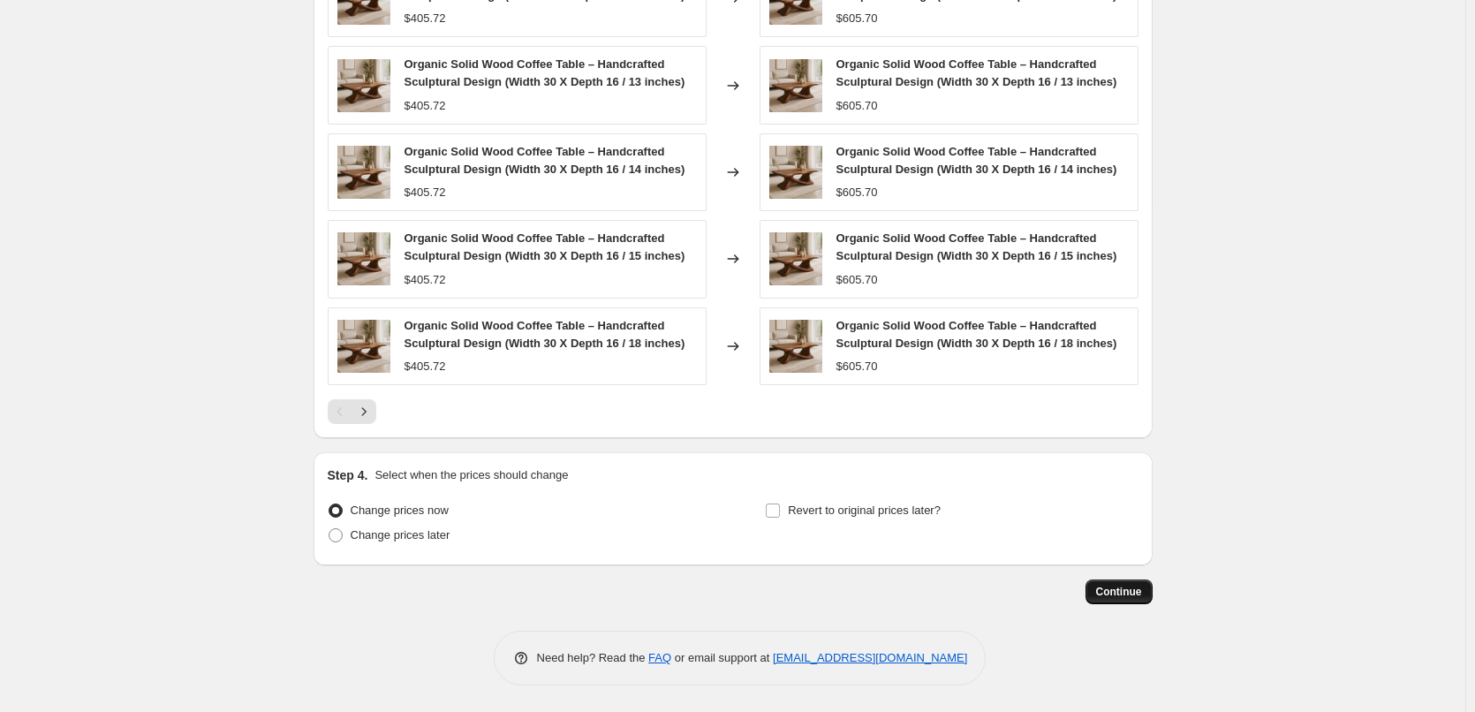
click at [1096, 588] on button "Continue" at bounding box center [1118, 591] width 67 height 25
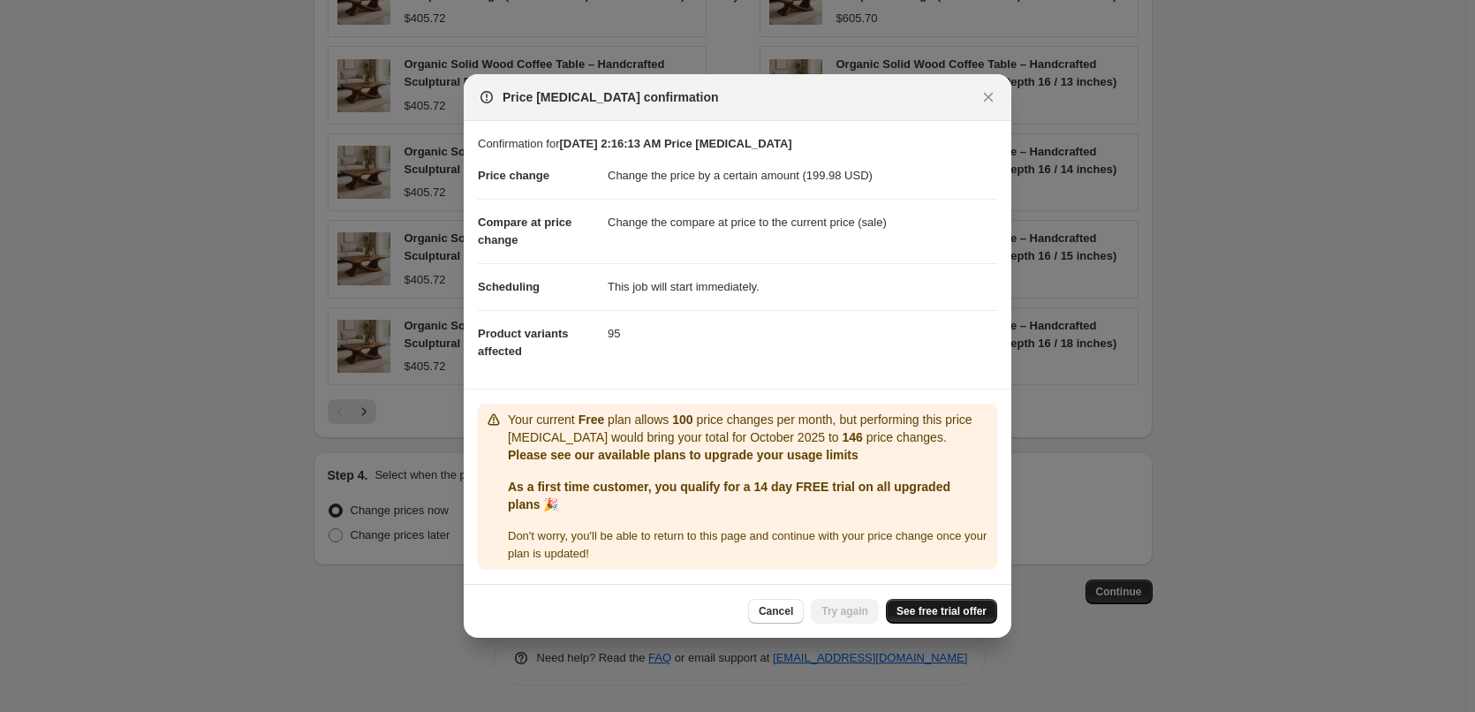
click at [942, 610] on span "See free trial offer" at bounding box center [941, 611] width 90 height 14
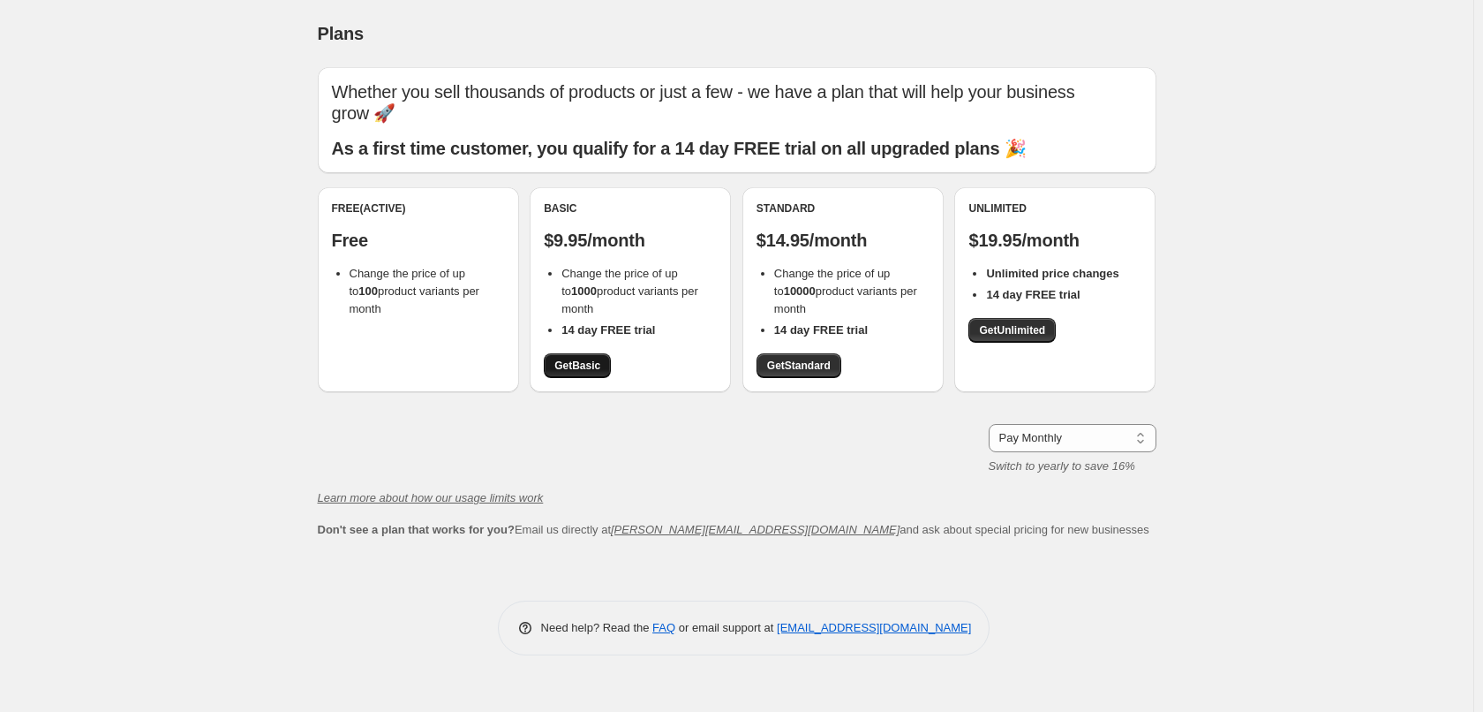
click at [581, 373] on link "Get Basic" at bounding box center [577, 365] width 67 height 25
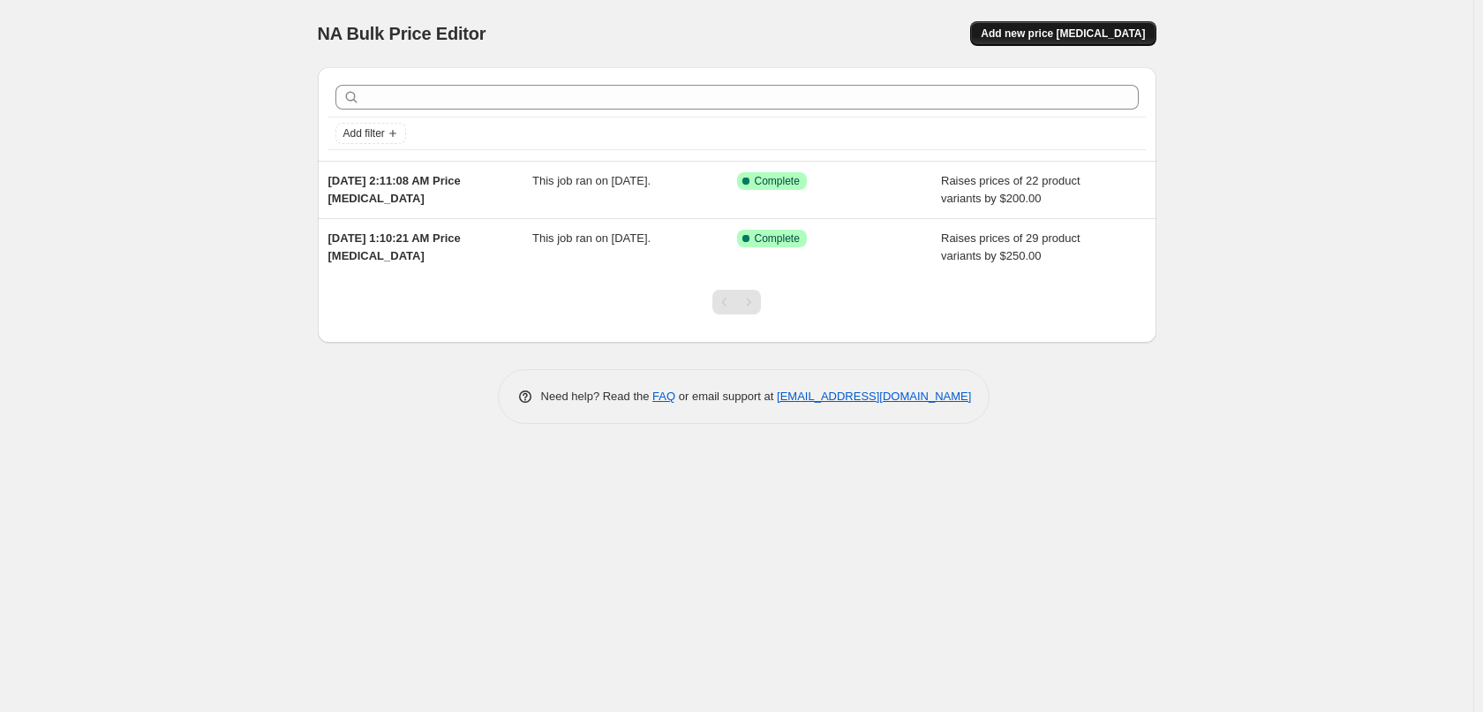
click at [1104, 27] on span "Add new price [MEDICAL_DATA]" at bounding box center [1063, 33] width 164 height 14
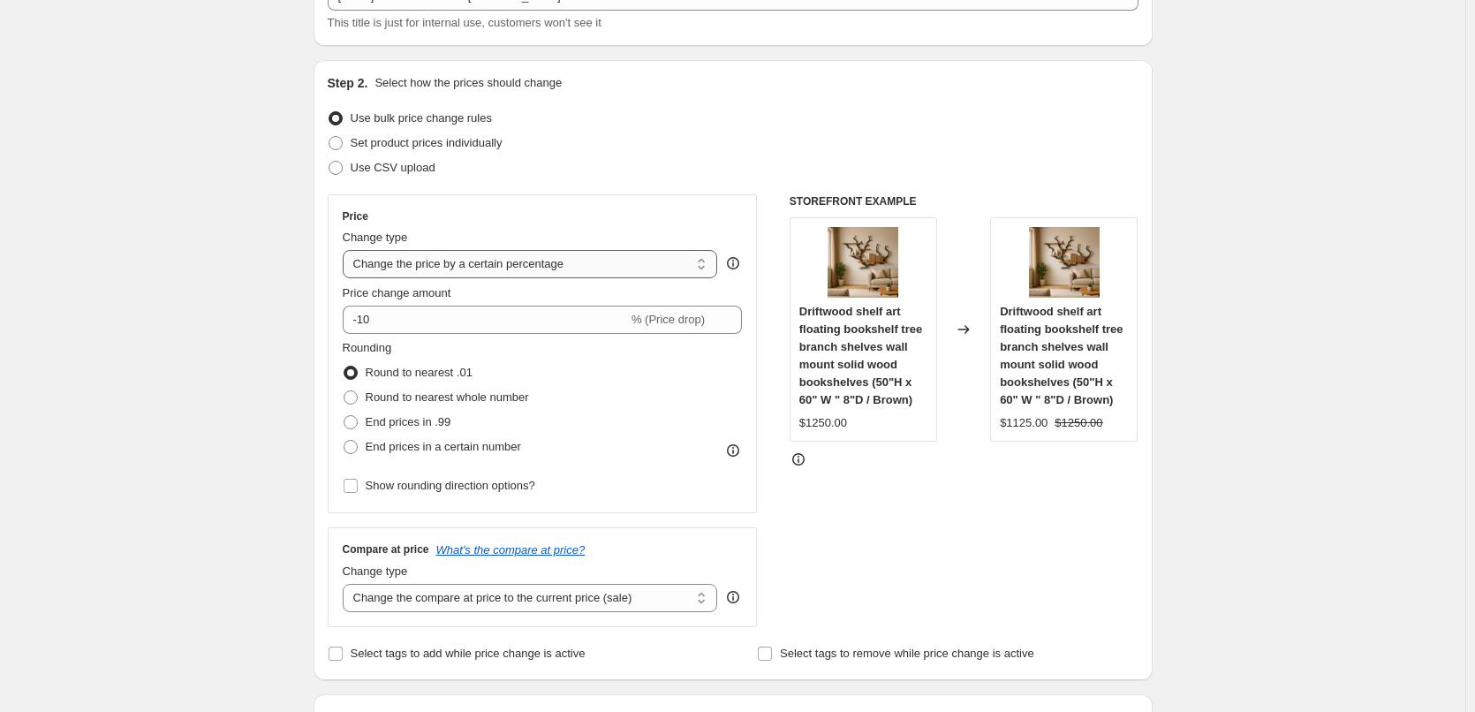
scroll to position [177, 0]
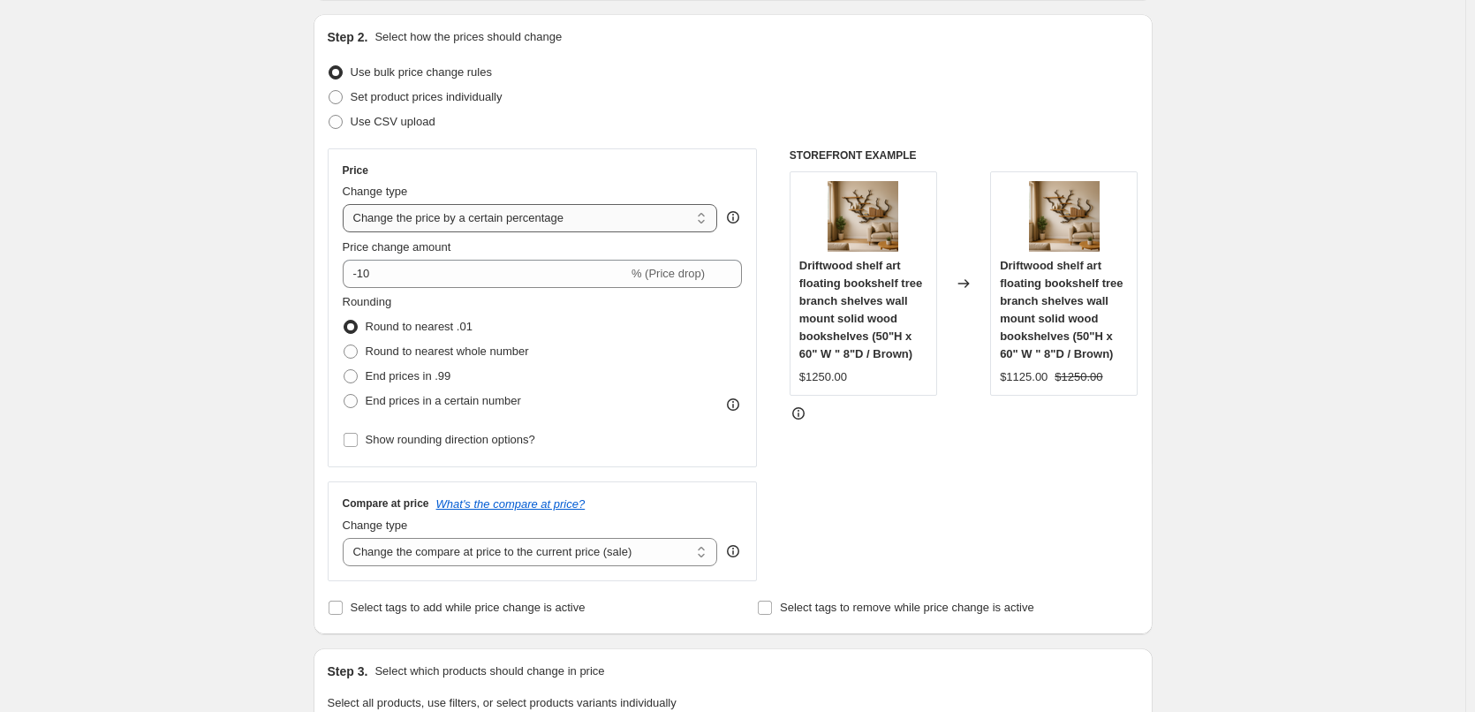
click at [433, 224] on select "Change the price to a certain amount Change the price by a certain amount Chang…" at bounding box center [530, 218] width 375 height 28
select select "by"
click at [346, 204] on select "Change the price to a certain amount Change the price by a certain amount Chang…" at bounding box center [530, 218] width 375 height 28
click at [393, 263] on input "-10.00" at bounding box center [503, 274] width 276 height 28
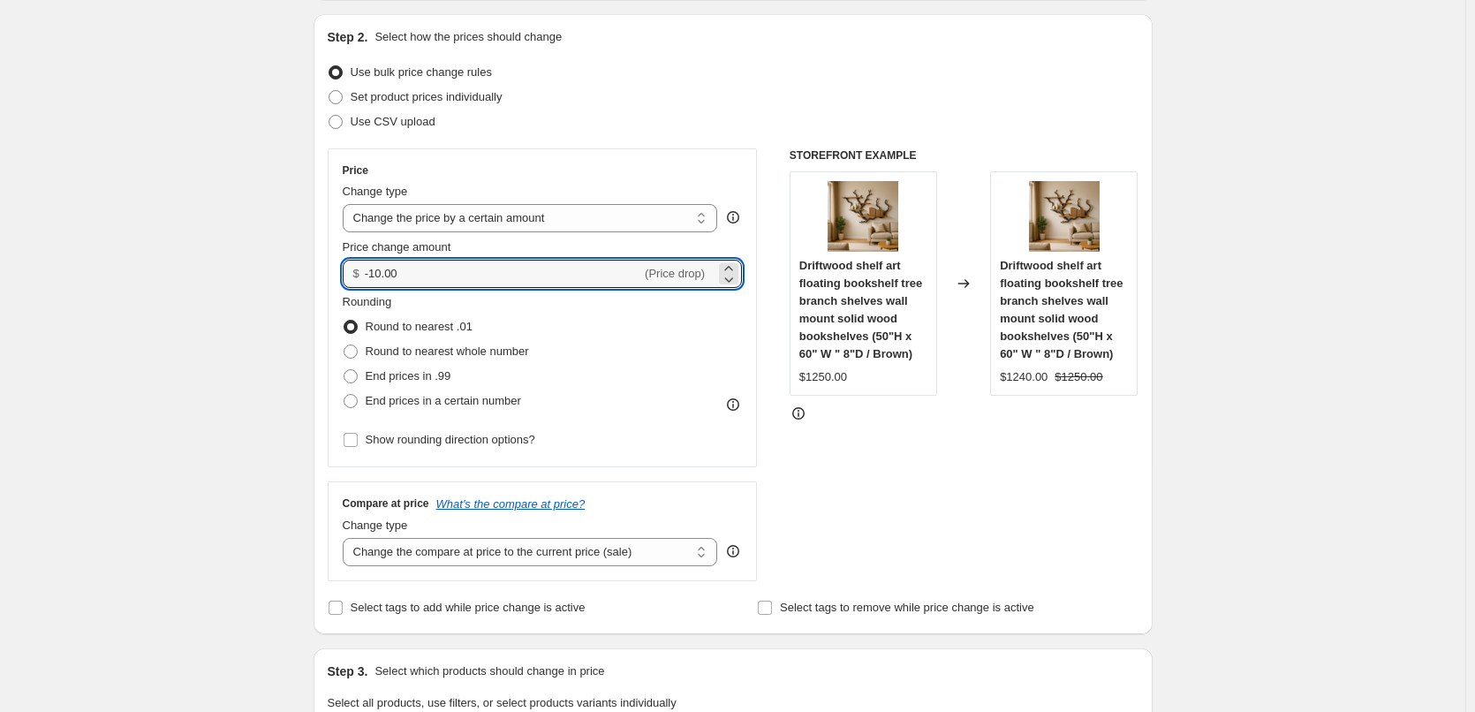
drag, startPoint x: 415, startPoint y: 263, endPoint x: 351, endPoint y: 275, distance: 64.6
click at [351, 275] on div "$ -10.00 (Price drop)" at bounding box center [543, 274] width 400 height 28
type input "200.00"
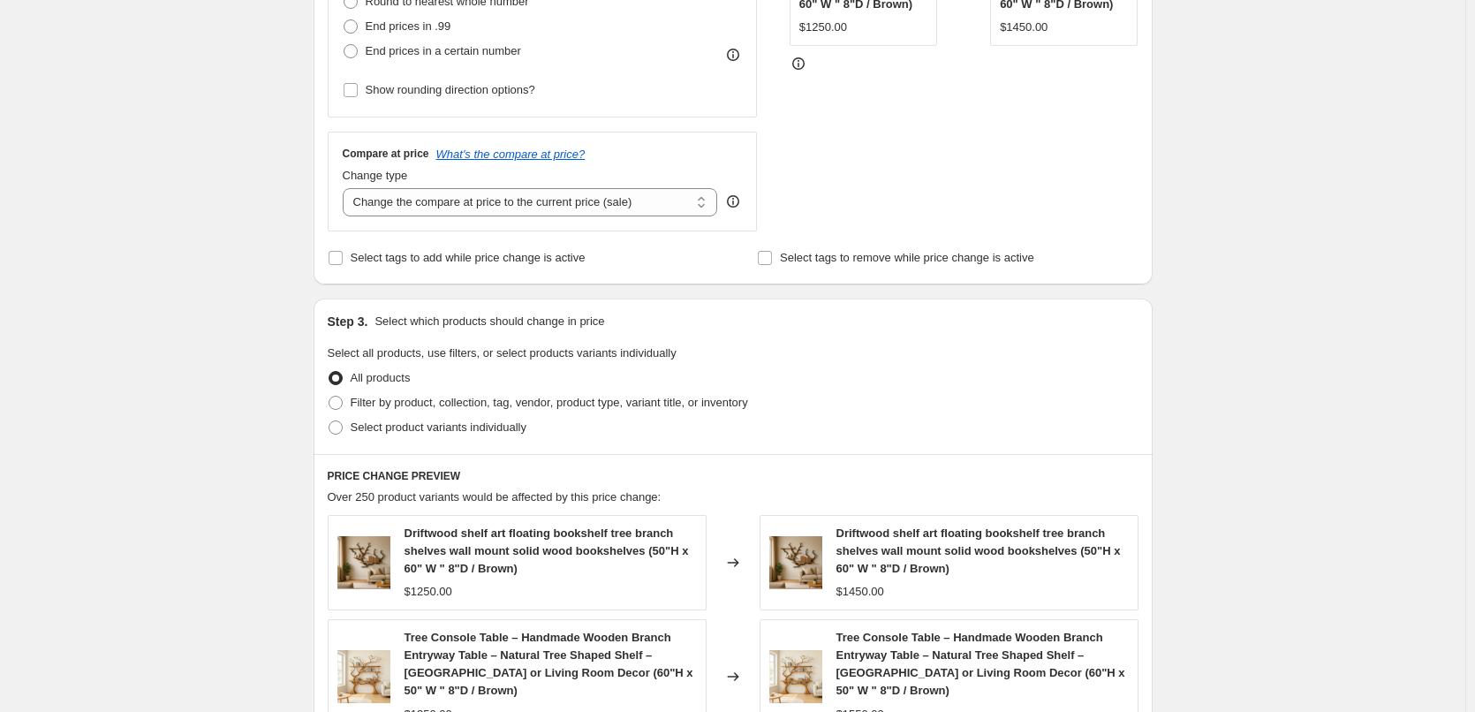
scroll to position [530, 0]
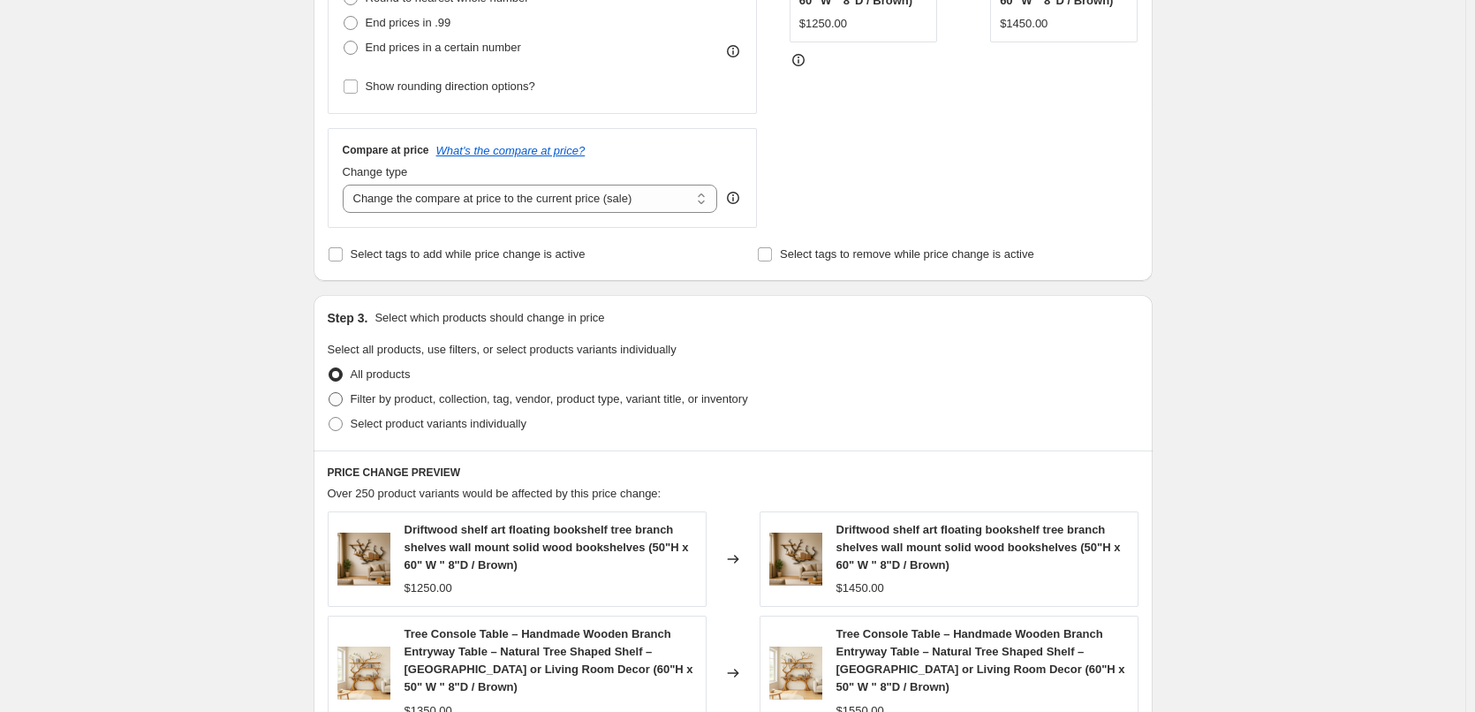
click at [434, 398] on span "Filter by product, collection, tag, vendor, product type, variant title, or inv…" at bounding box center [549, 398] width 397 height 13
click at [329, 393] on input "Filter by product, collection, tag, vendor, product type, variant title, or inv…" at bounding box center [328, 392] width 1 height 1
radio input "true"
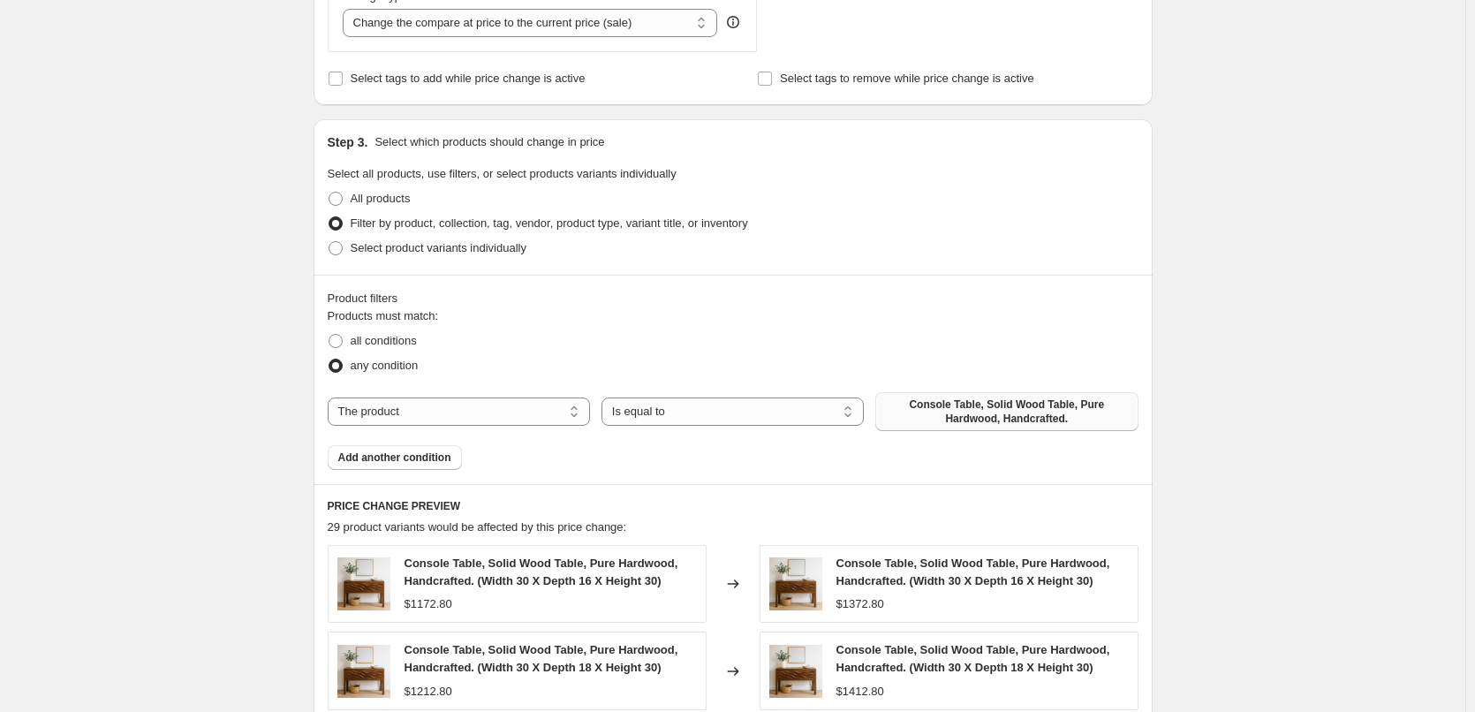
scroll to position [706, 0]
click at [952, 419] on span "Console Table, Solid Wood Table, Pure Hardwood, Handcrafted." at bounding box center [1006, 410] width 241 height 28
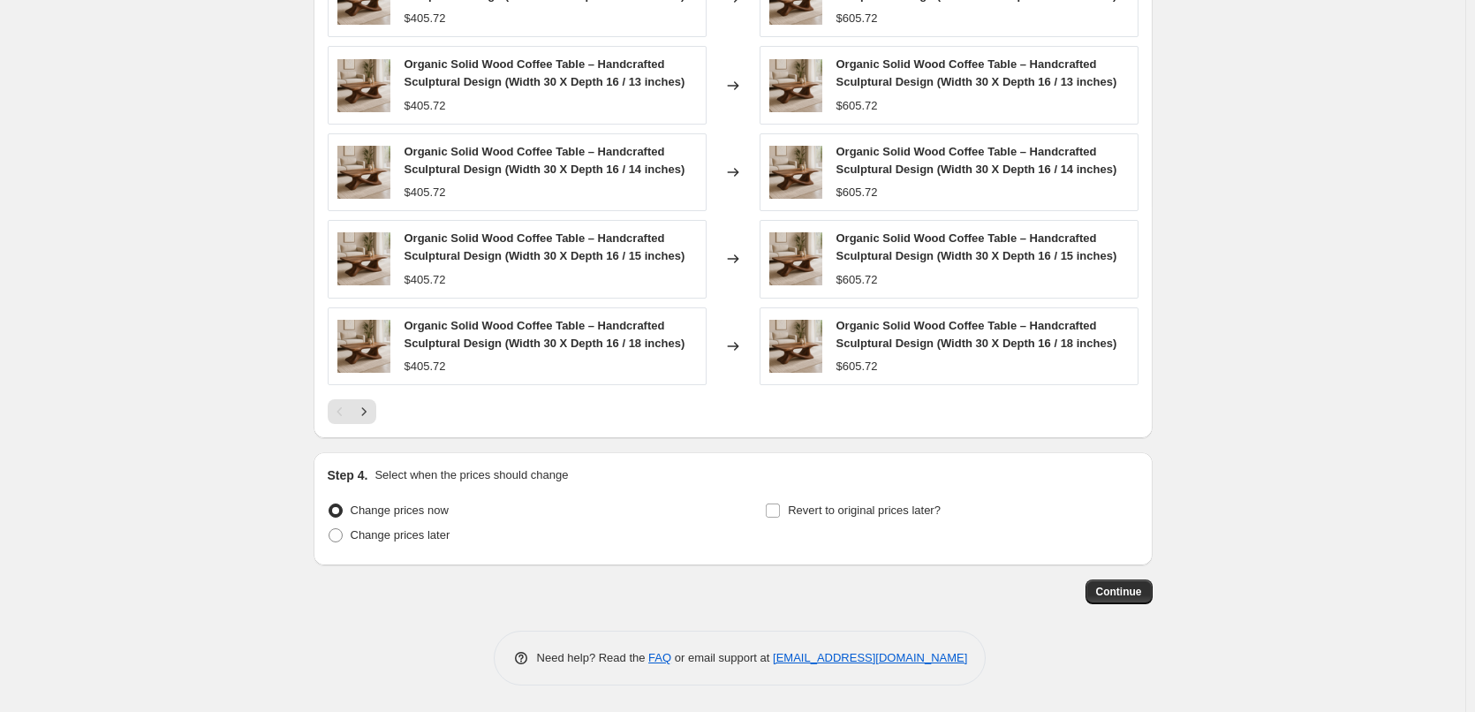
scroll to position [1292, 0]
click at [1113, 586] on span "Continue" at bounding box center [1119, 592] width 46 height 14
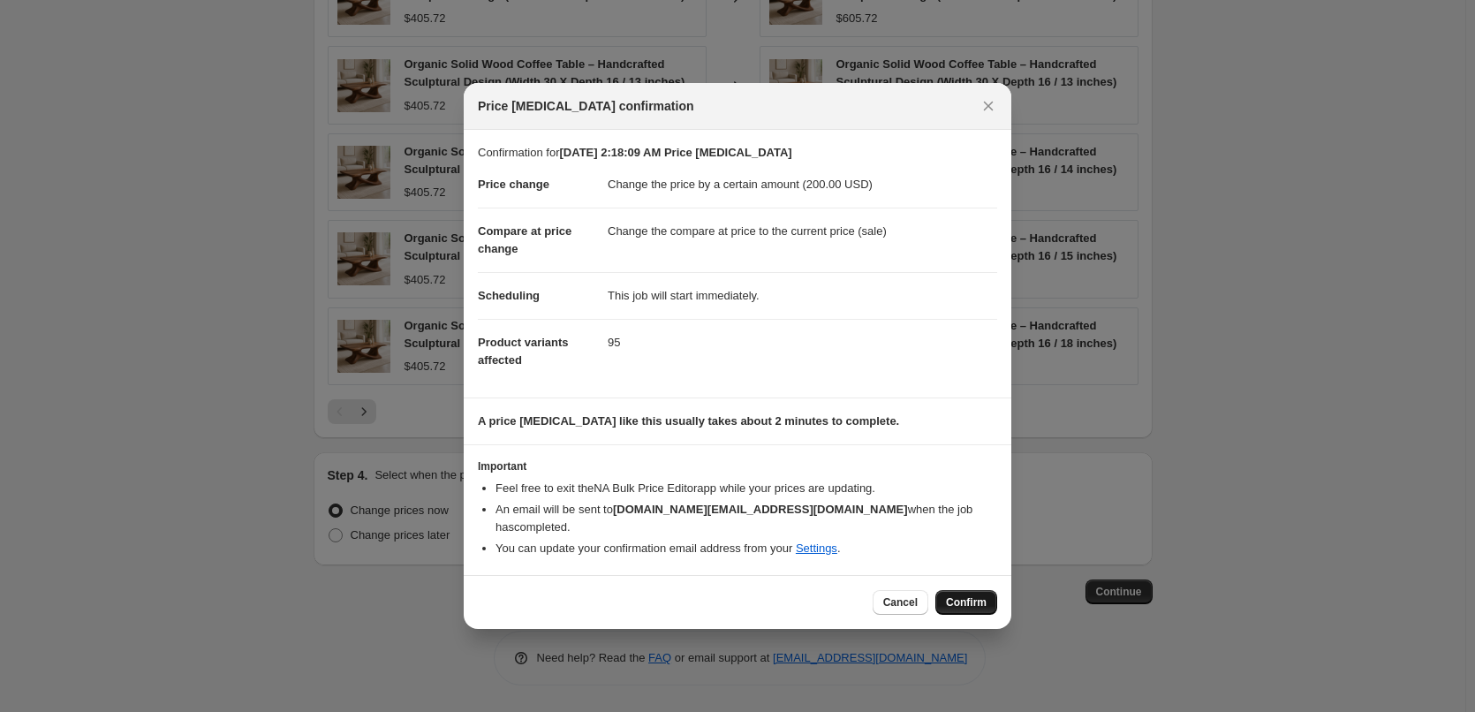
click at [947, 590] on button "Confirm" at bounding box center [966, 602] width 62 height 25
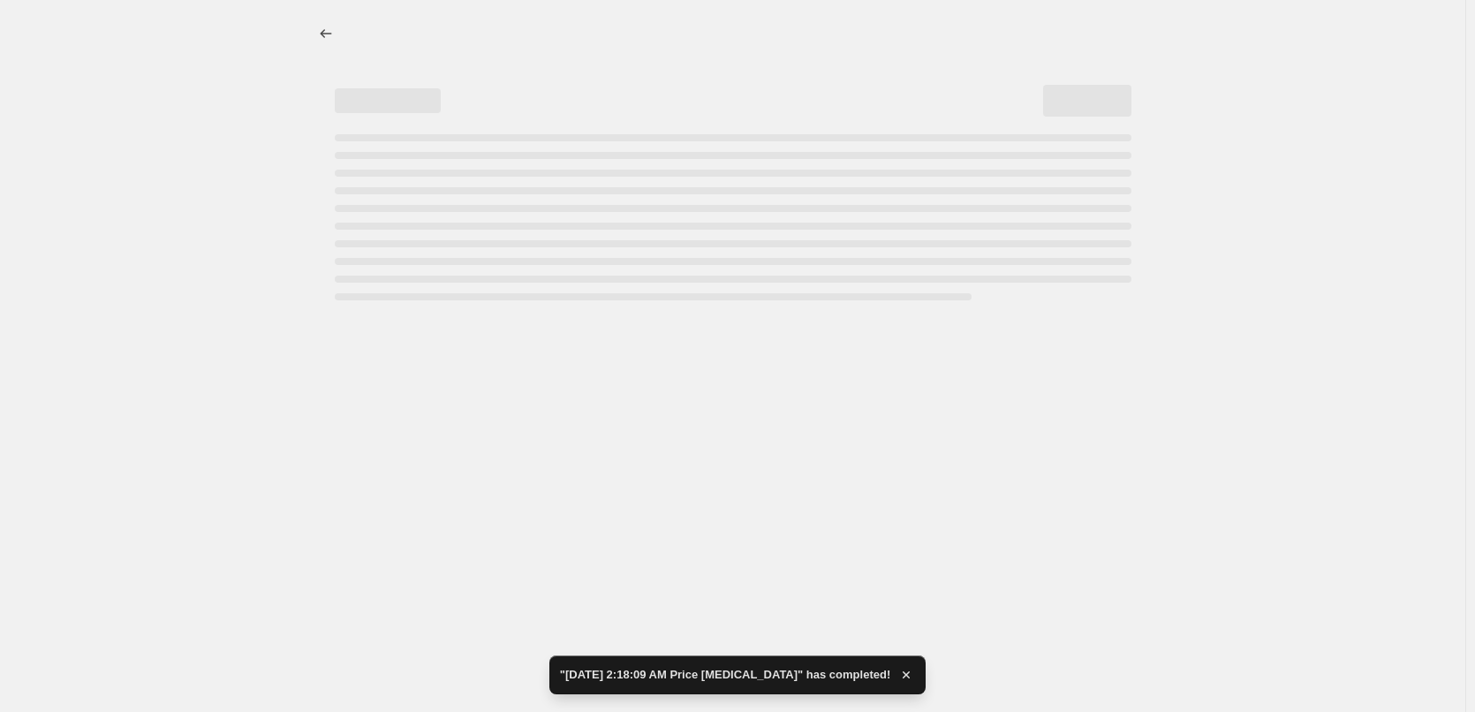
select select "by"
